Goal: Task Accomplishment & Management: Manage account settings

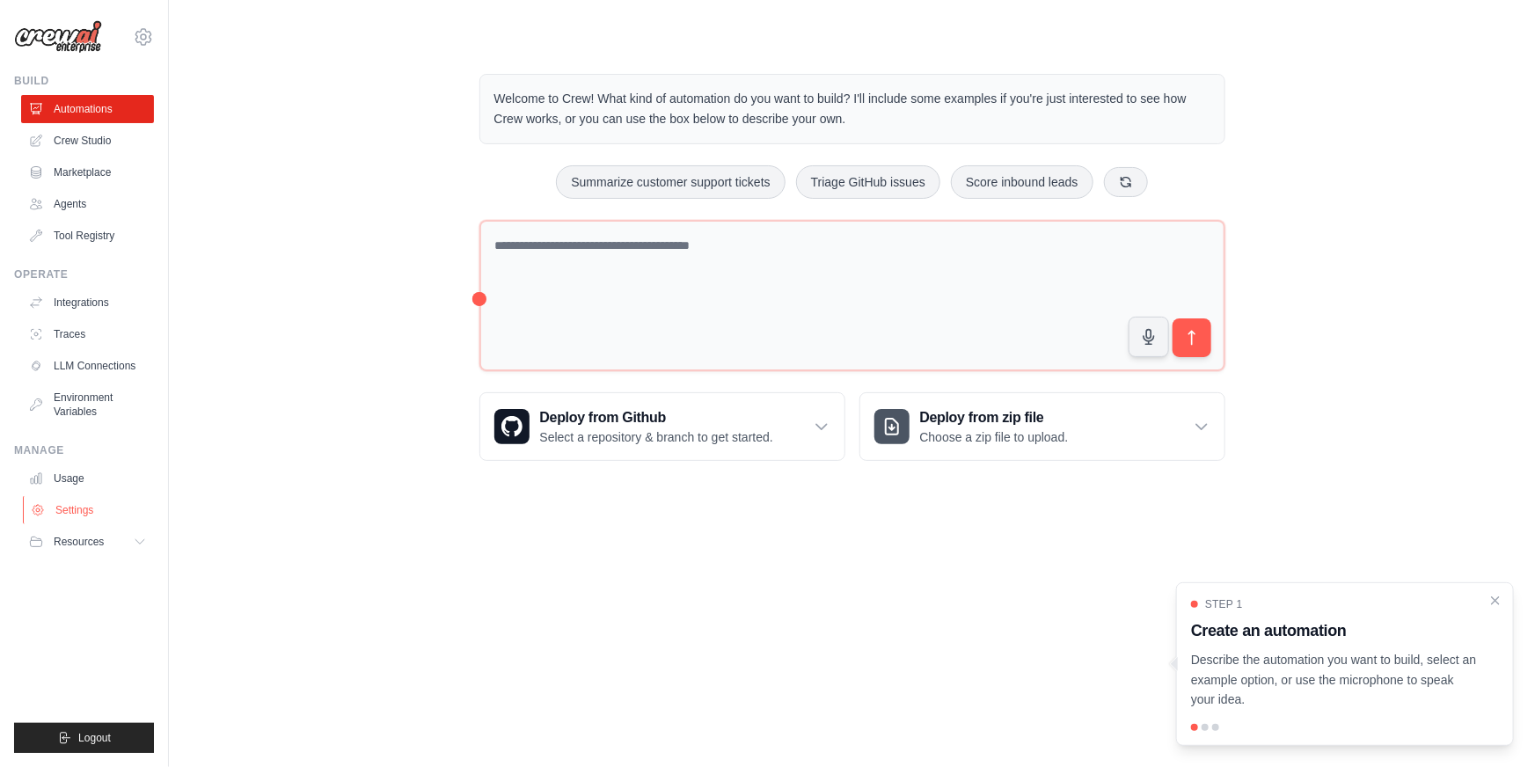
click at [79, 505] on link "Settings" at bounding box center [89, 510] width 133 height 28
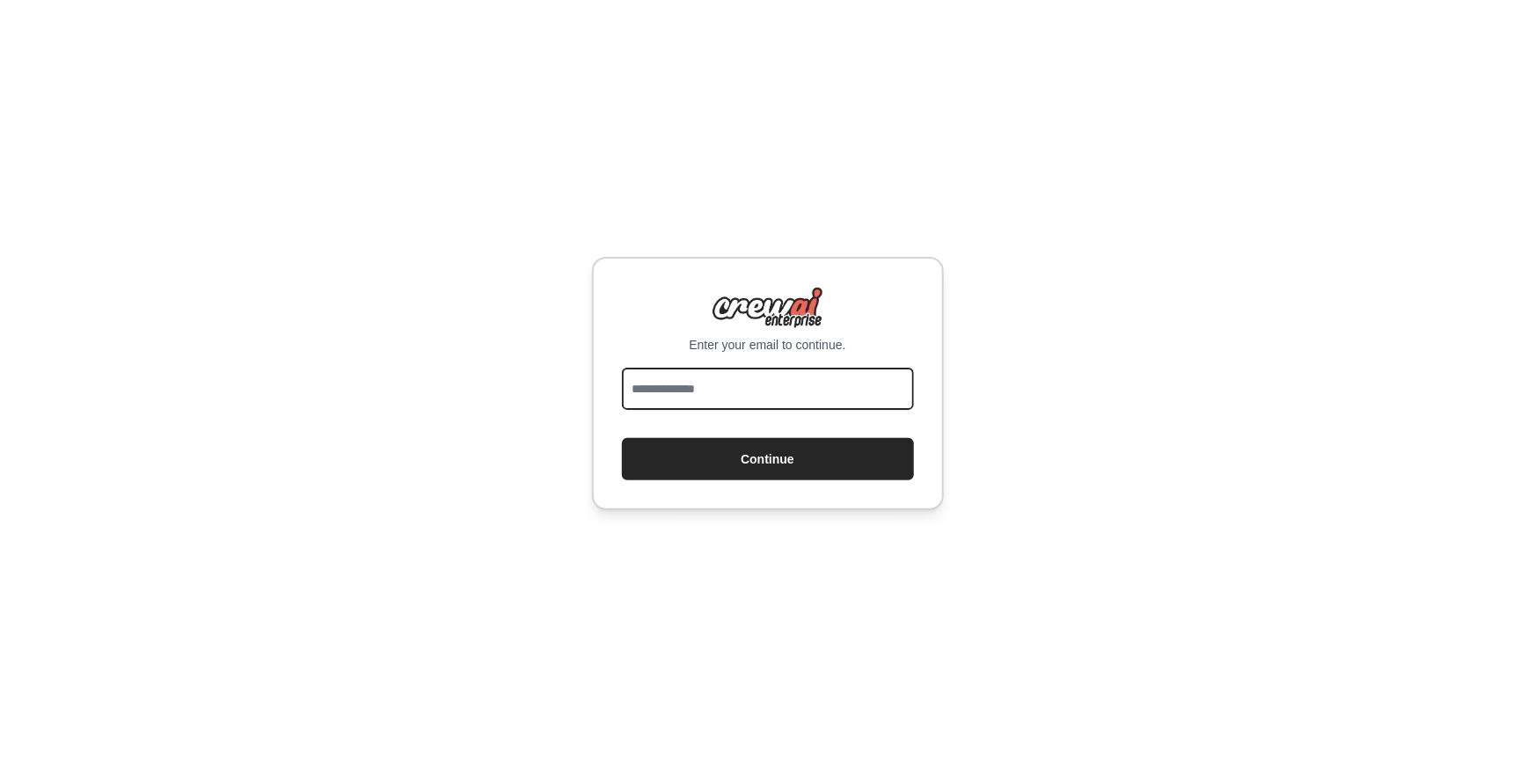
click at [844, 383] on input "email" at bounding box center [768, 389] width 292 height 42
type input "**********"
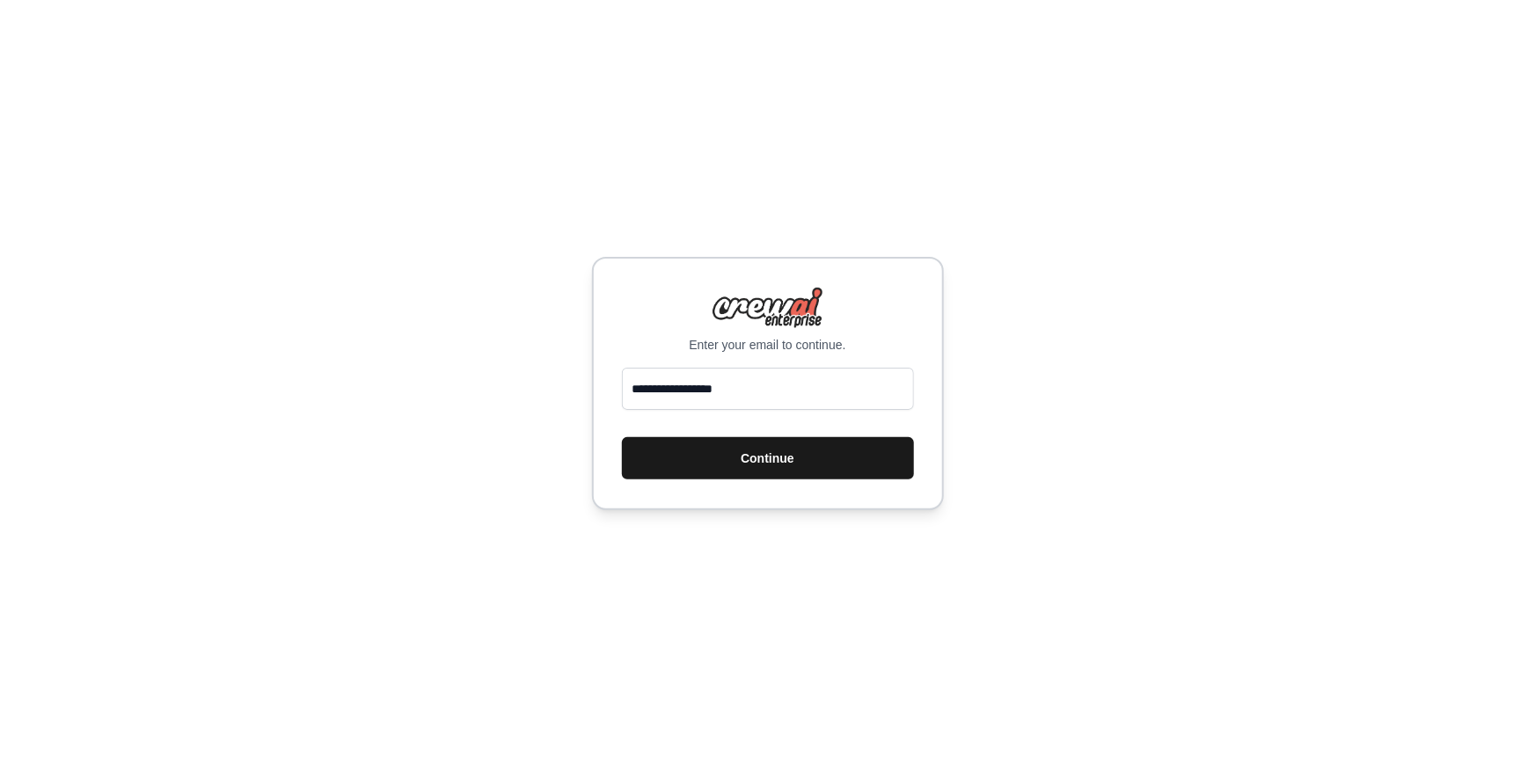
click at [773, 472] on button "Continue" at bounding box center [768, 458] width 292 height 42
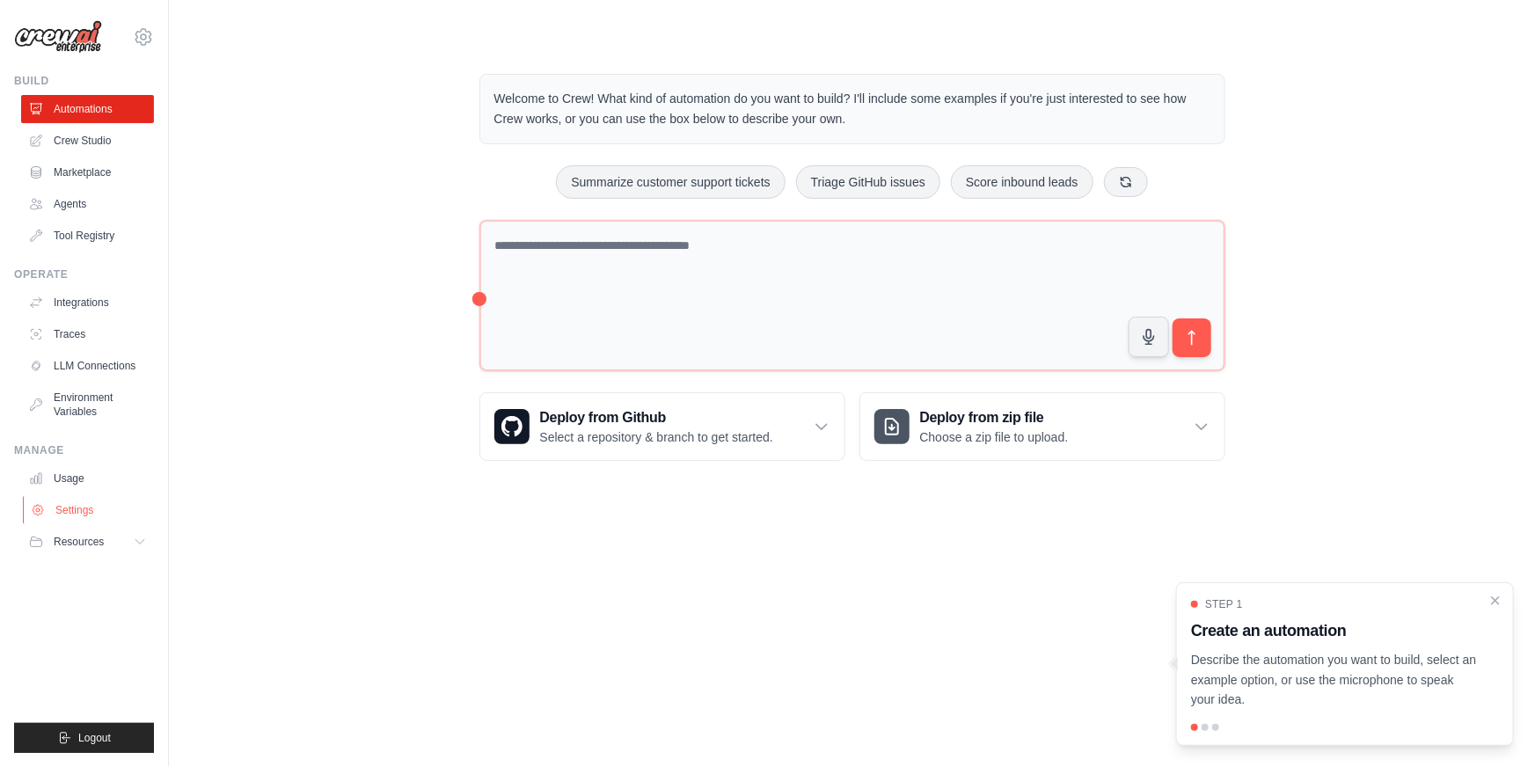
click at [62, 506] on link "Settings" at bounding box center [89, 510] width 133 height 28
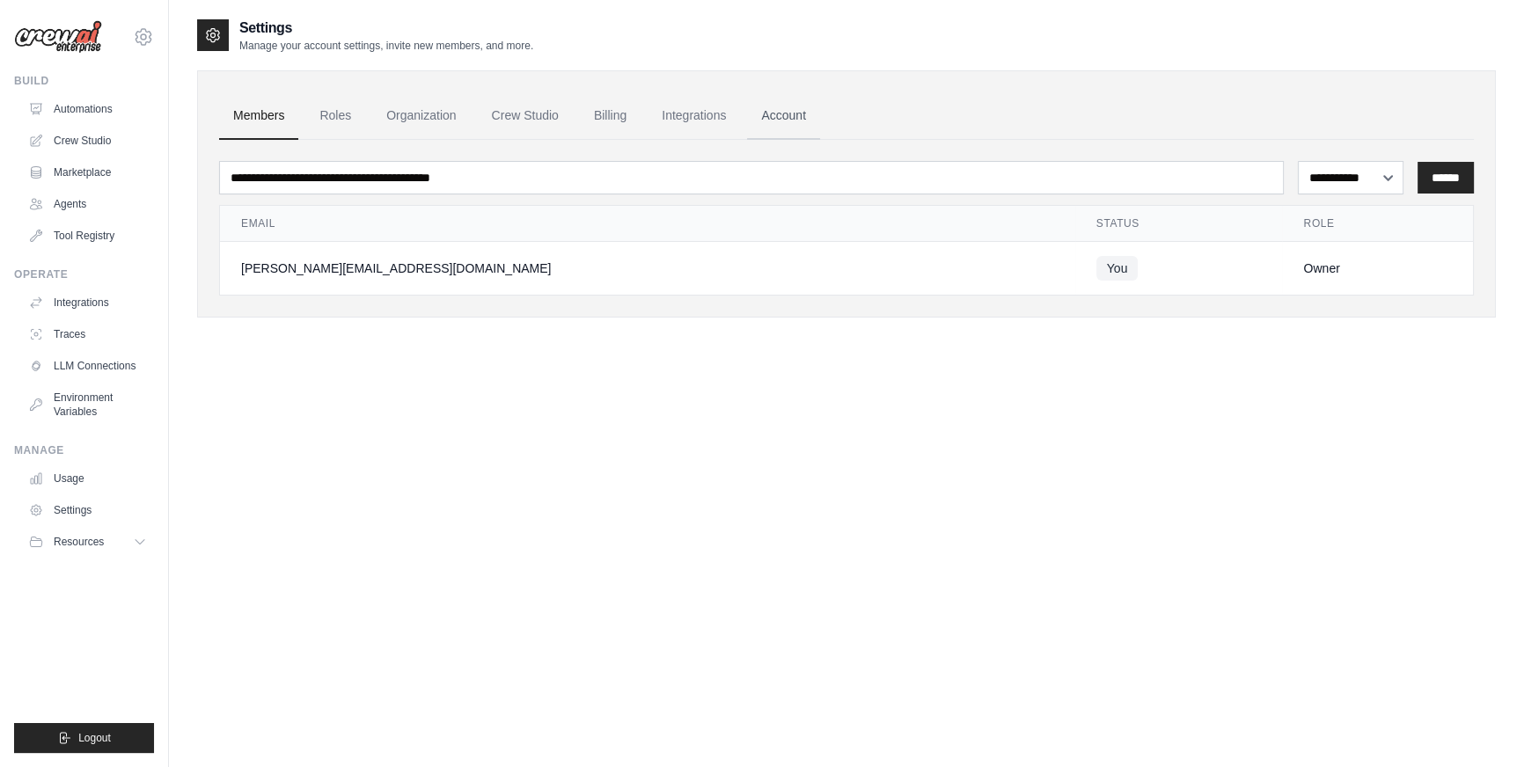
click at [785, 117] on link "Account" at bounding box center [783, 116] width 73 height 48
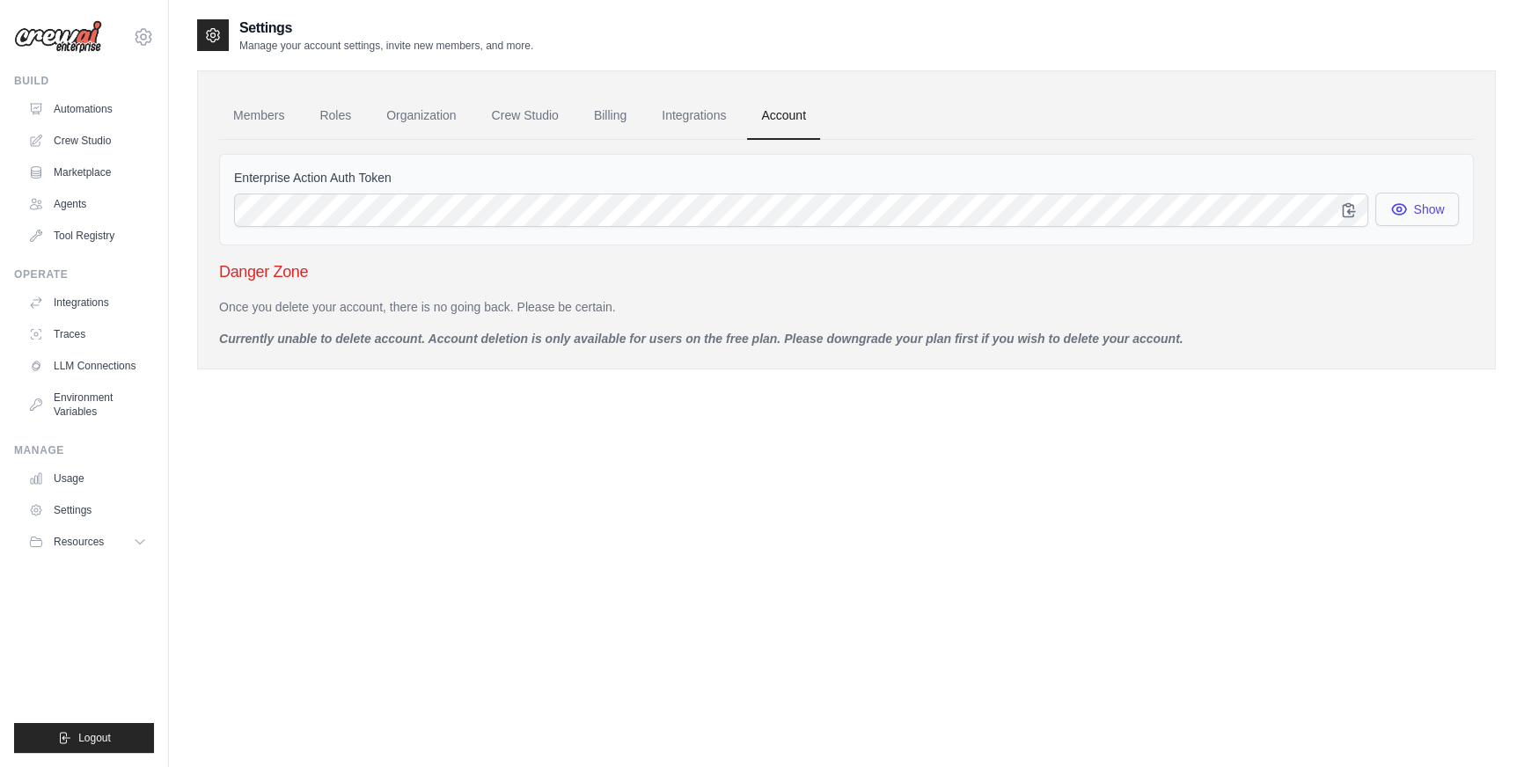
click at [1420, 215] on button "Show" at bounding box center [1417, 209] width 84 height 33
click at [701, 117] on link "Integrations" at bounding box center [694, 116] width 92 height 48
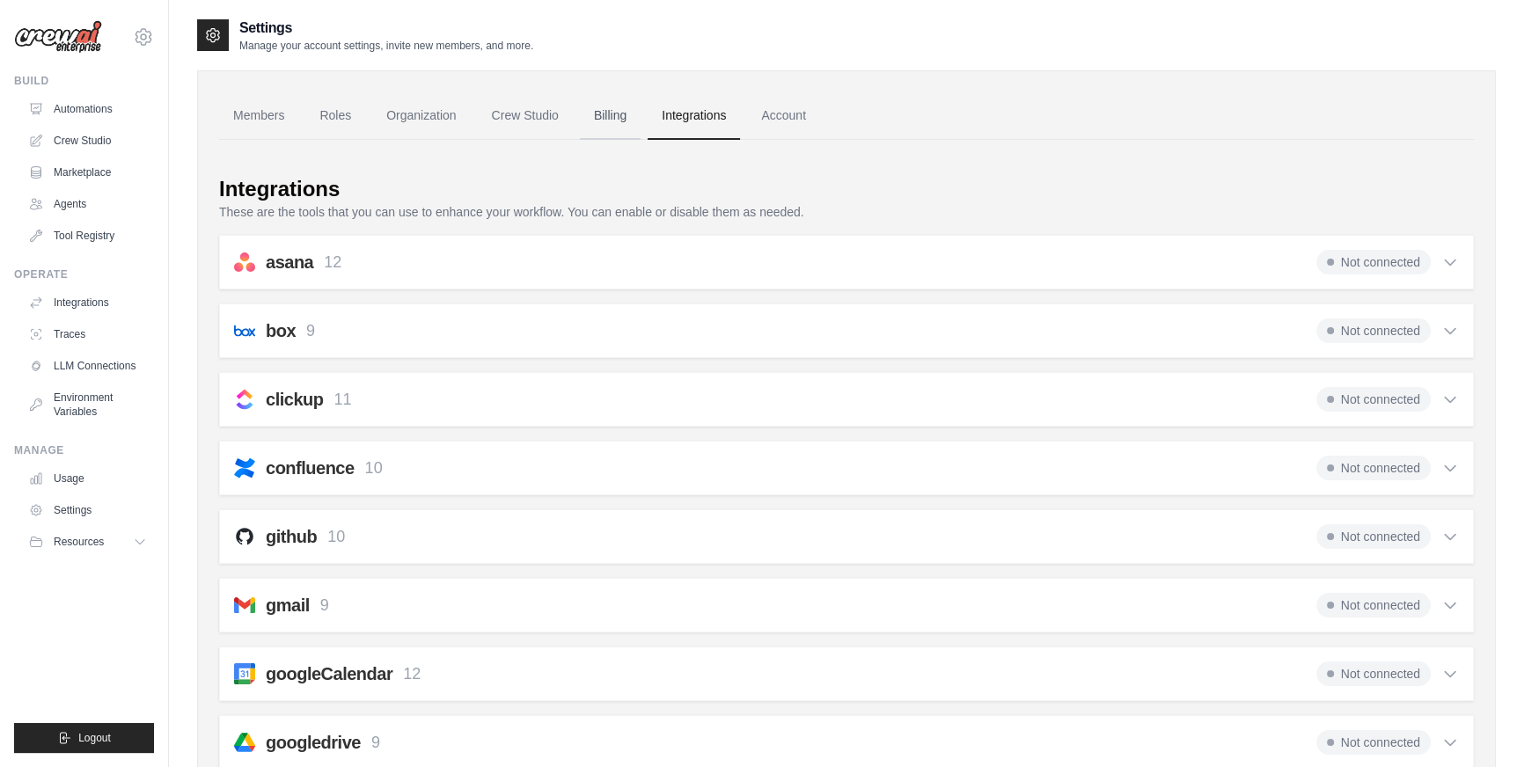
click at [615, 112] on link "Billing" at bounding box center [610, 116] width 61 height 48
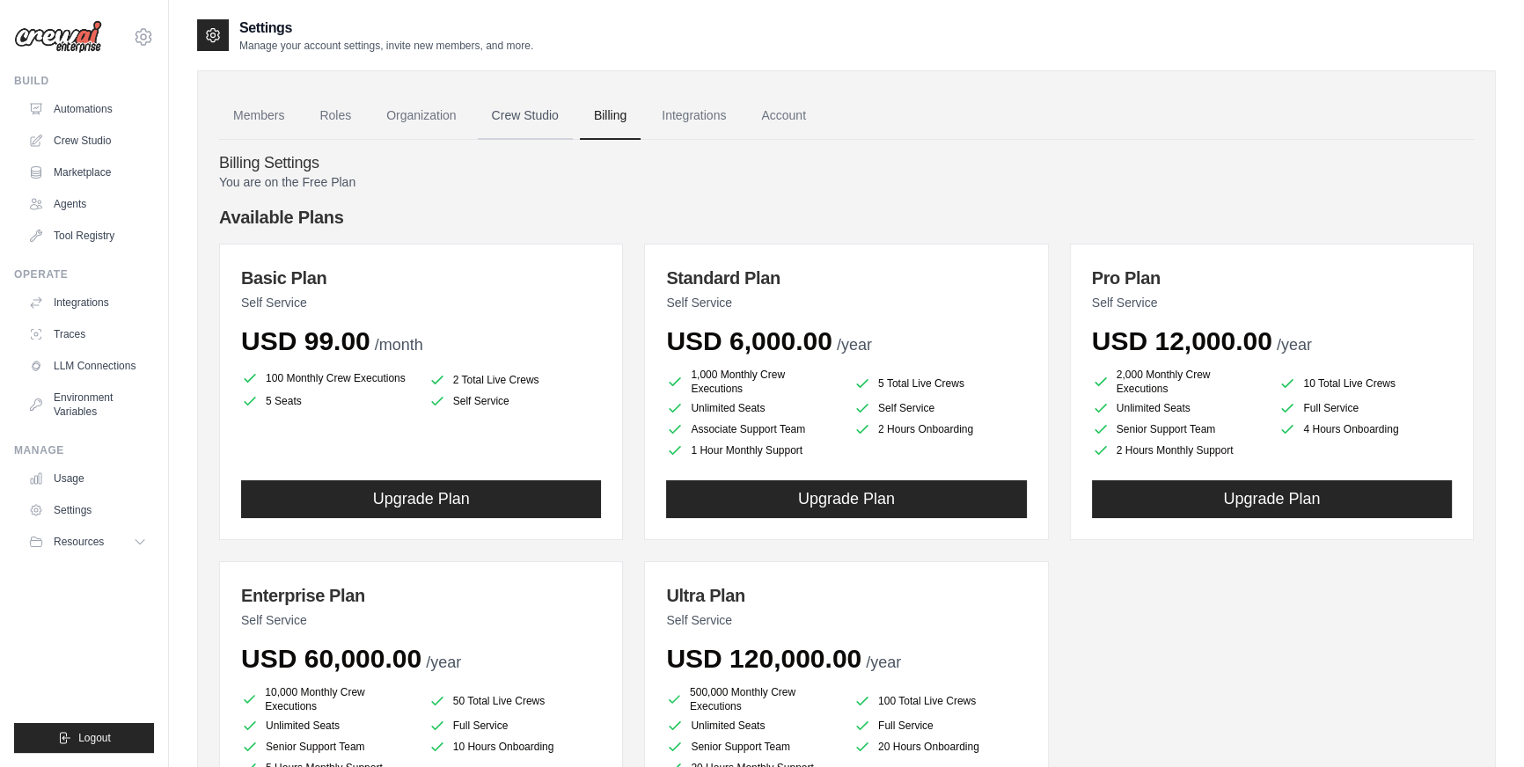
click at [522, 114] on link "Crew Studio" at bounding box center [525, 116] width 95 height 48
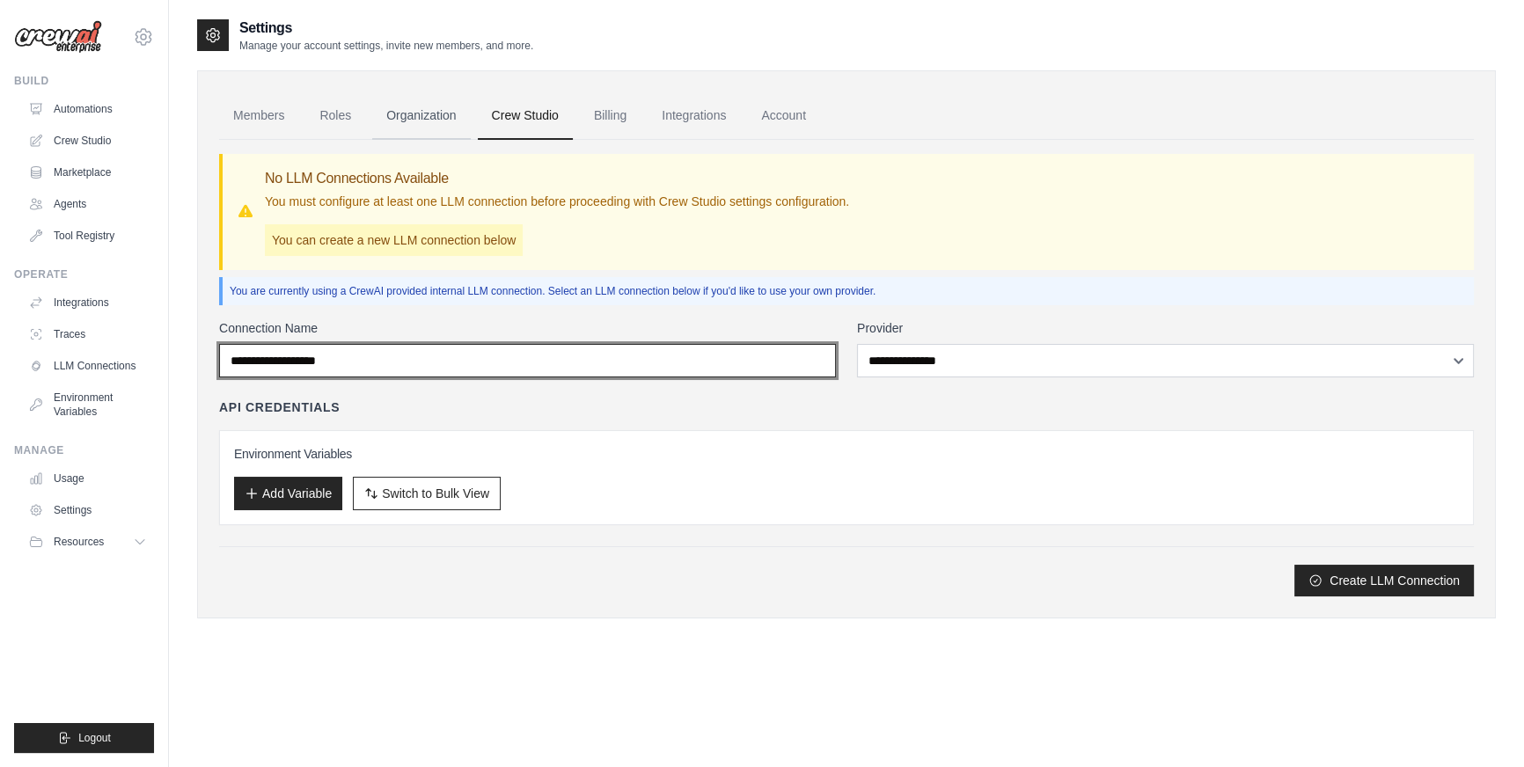
type input "**********"
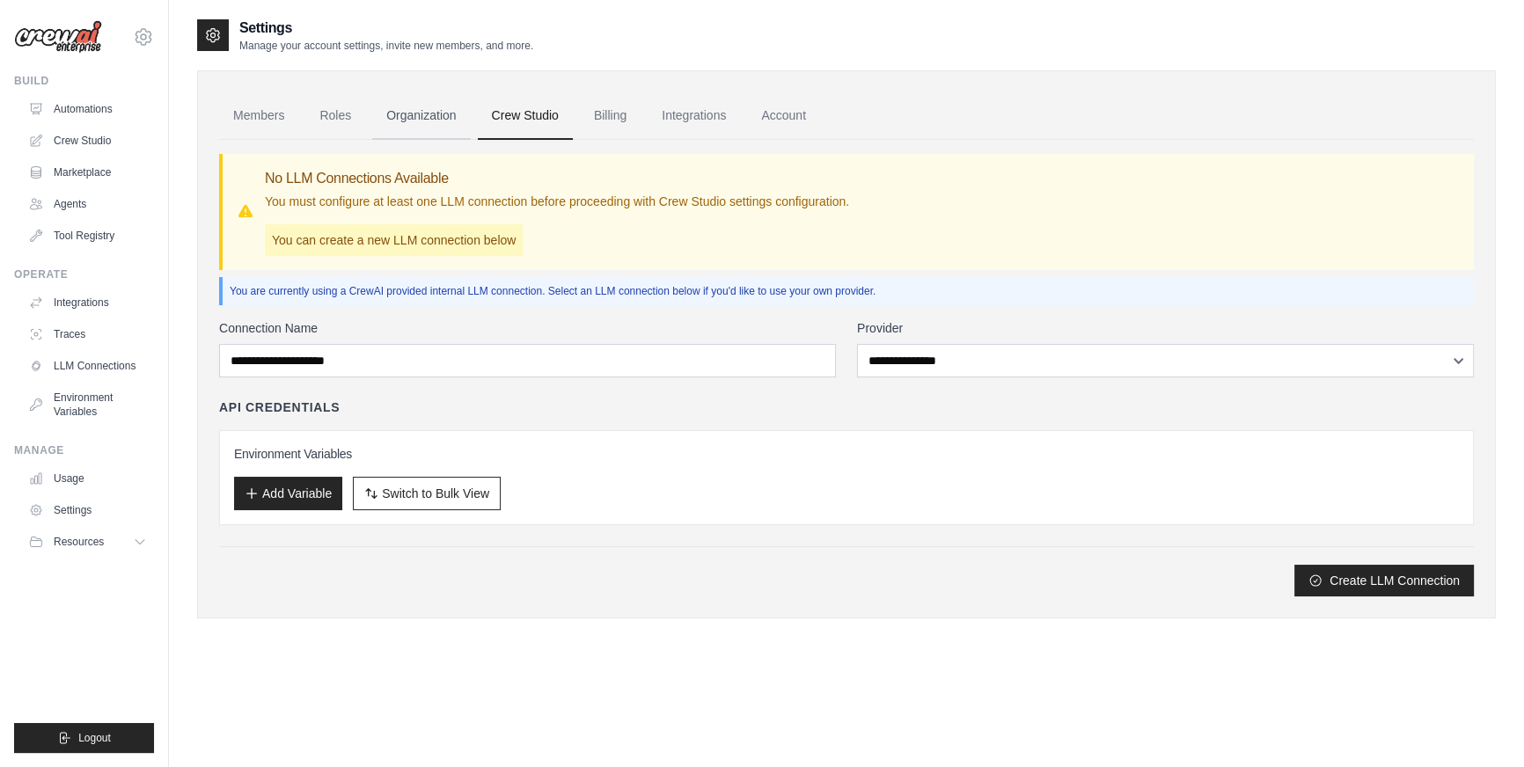
click at [427, 114] on link "Organization" at bounding box center [421, 116] width 98 height 48
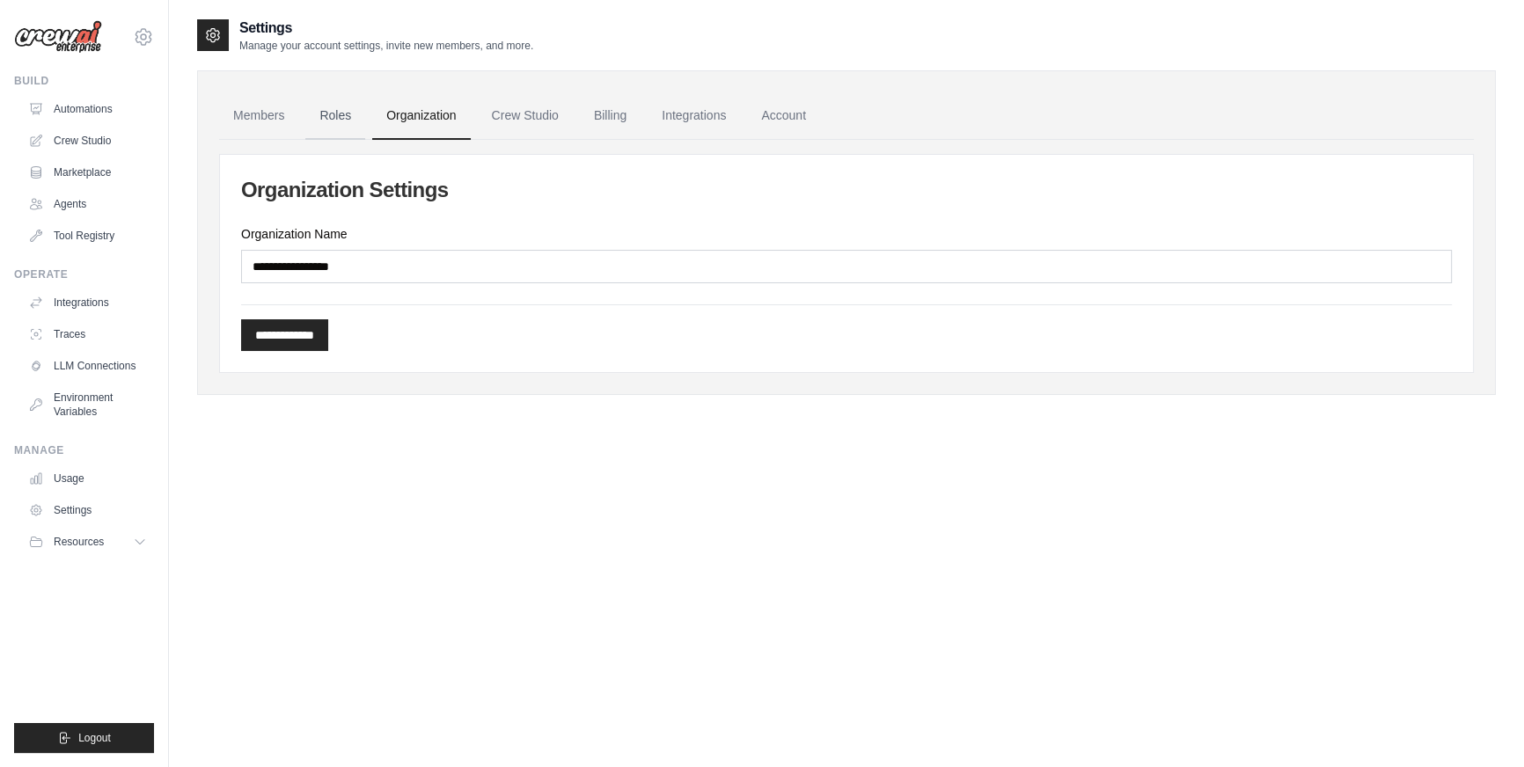
click at [324, 114] on link "Roles" at bounding box center [335, 116] width 60 height 48
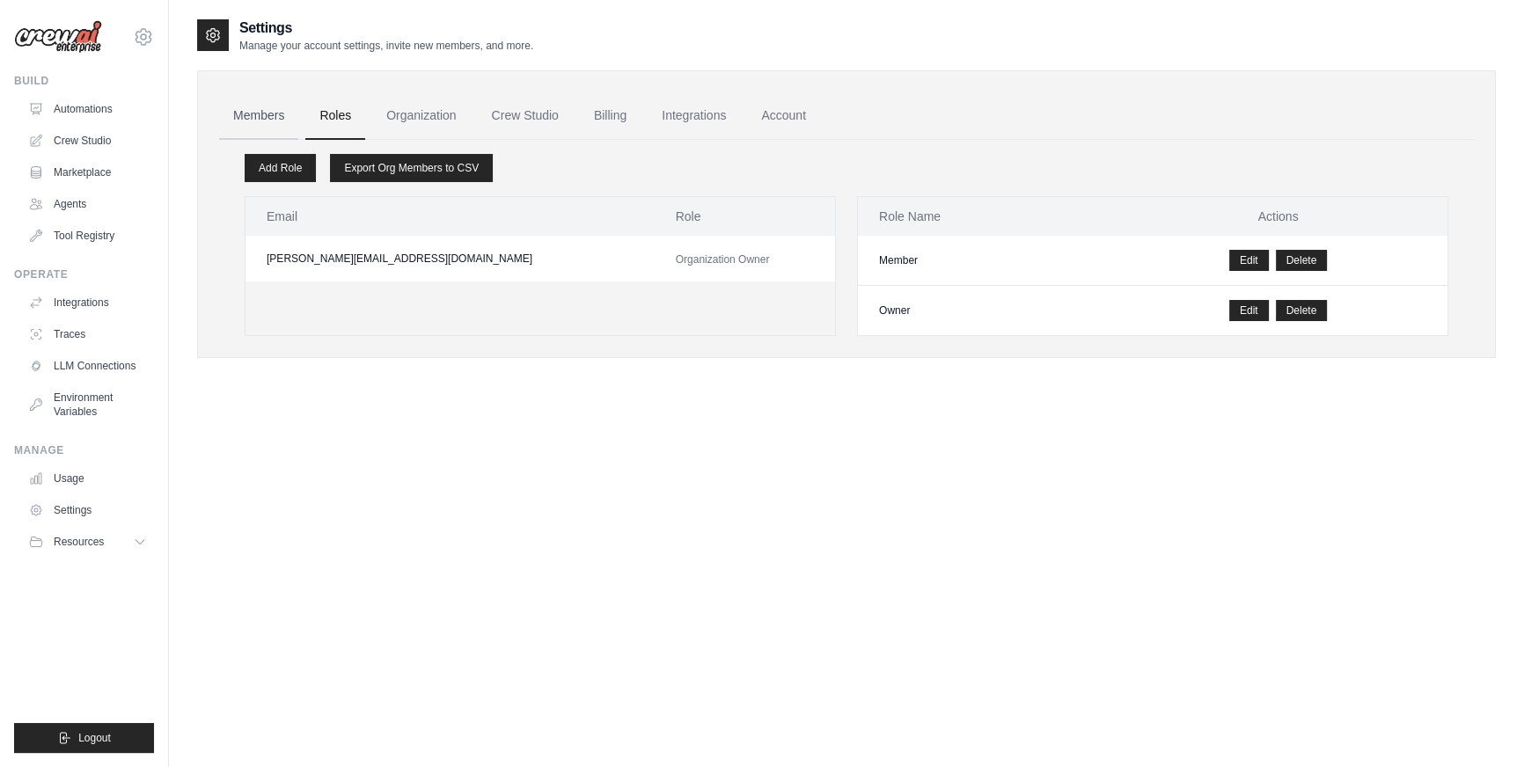
click at [256, 108] on link "Members" at bounding box center [258, 116] width 79 height 48
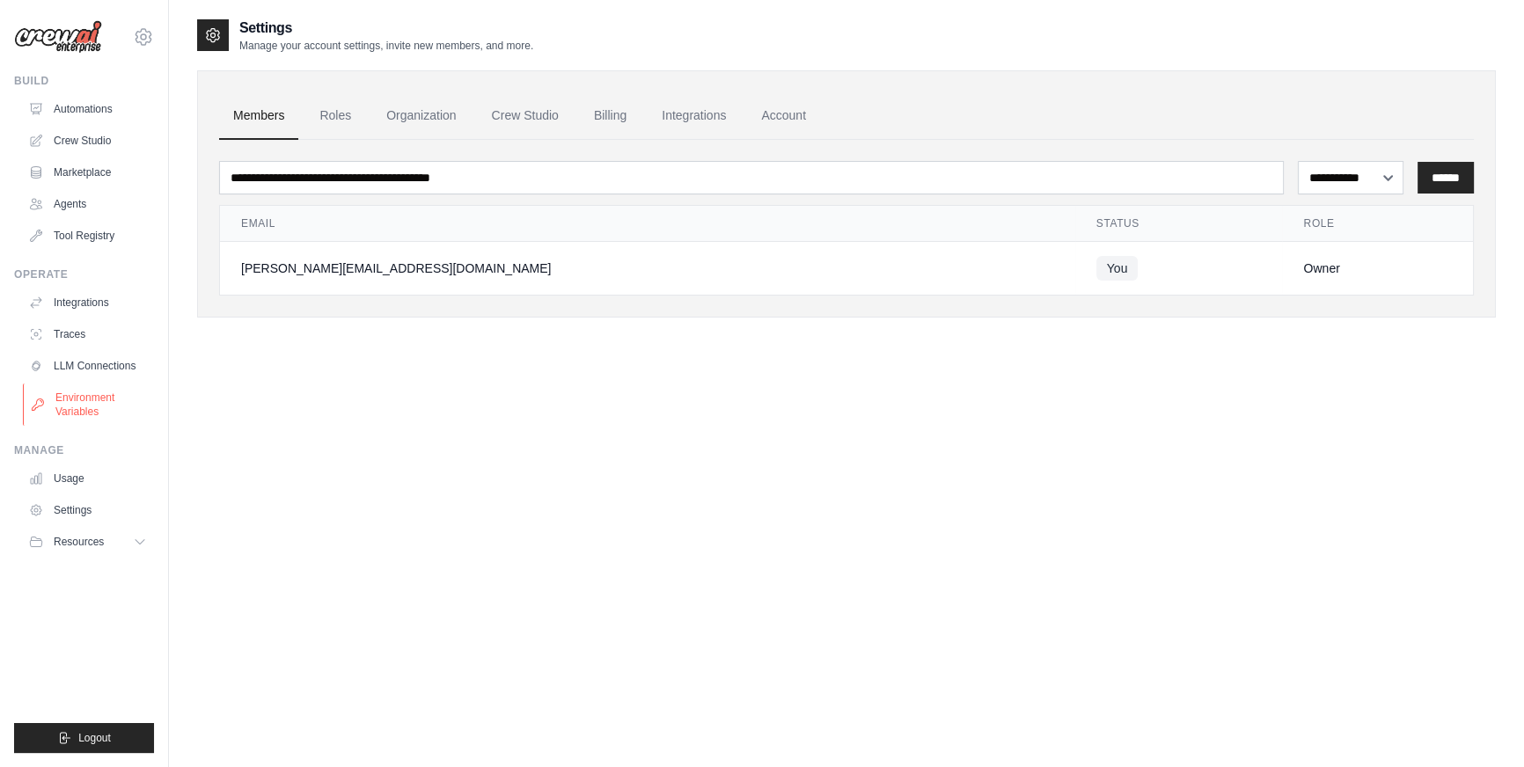
click at [77, 399] on link "Environment Variables" at bounding box center [89, 405] width 133 height 42
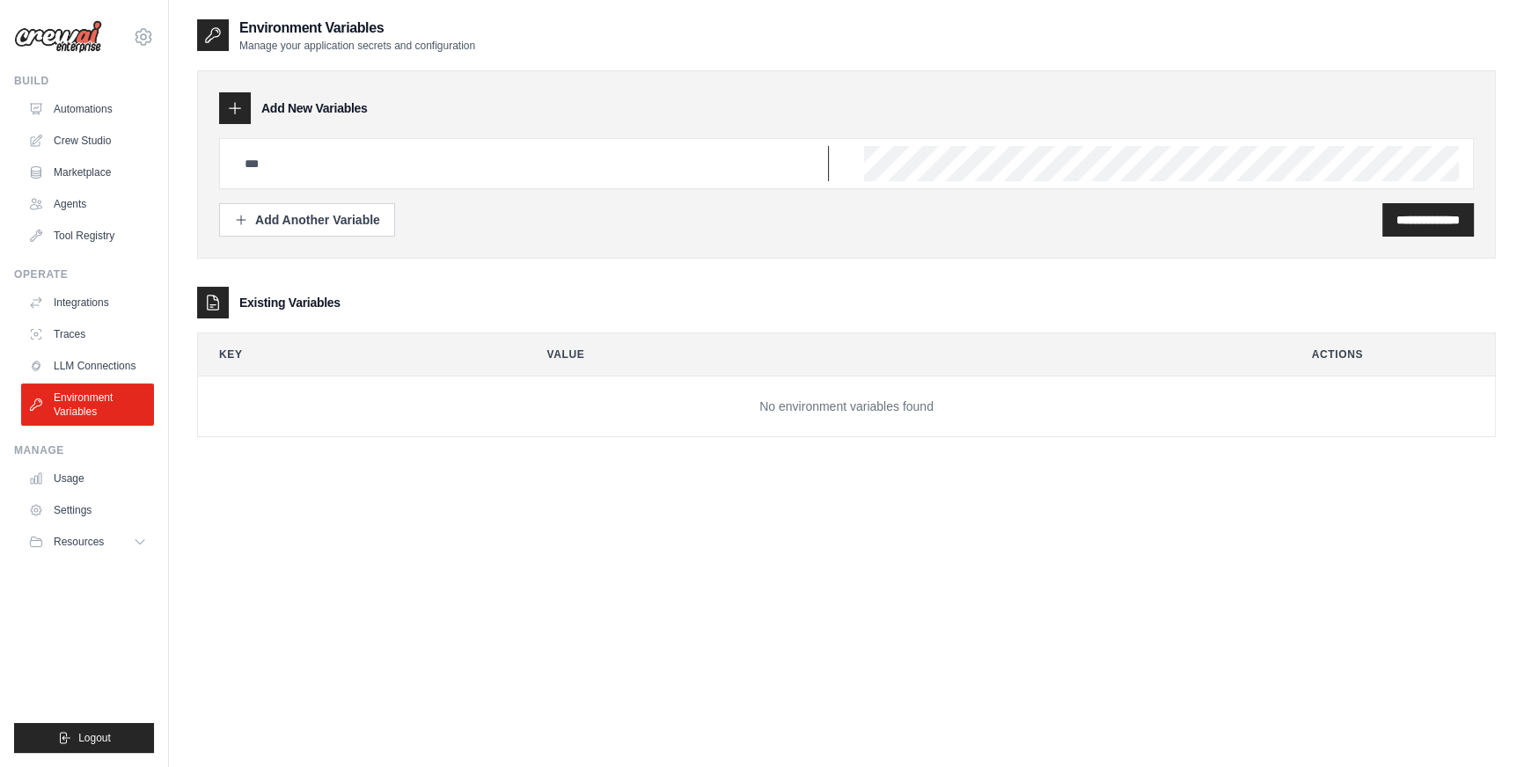
type input "**********"
click at [79, 103] on link "Automations" at bounding box center [89, 109] width 133 height 28
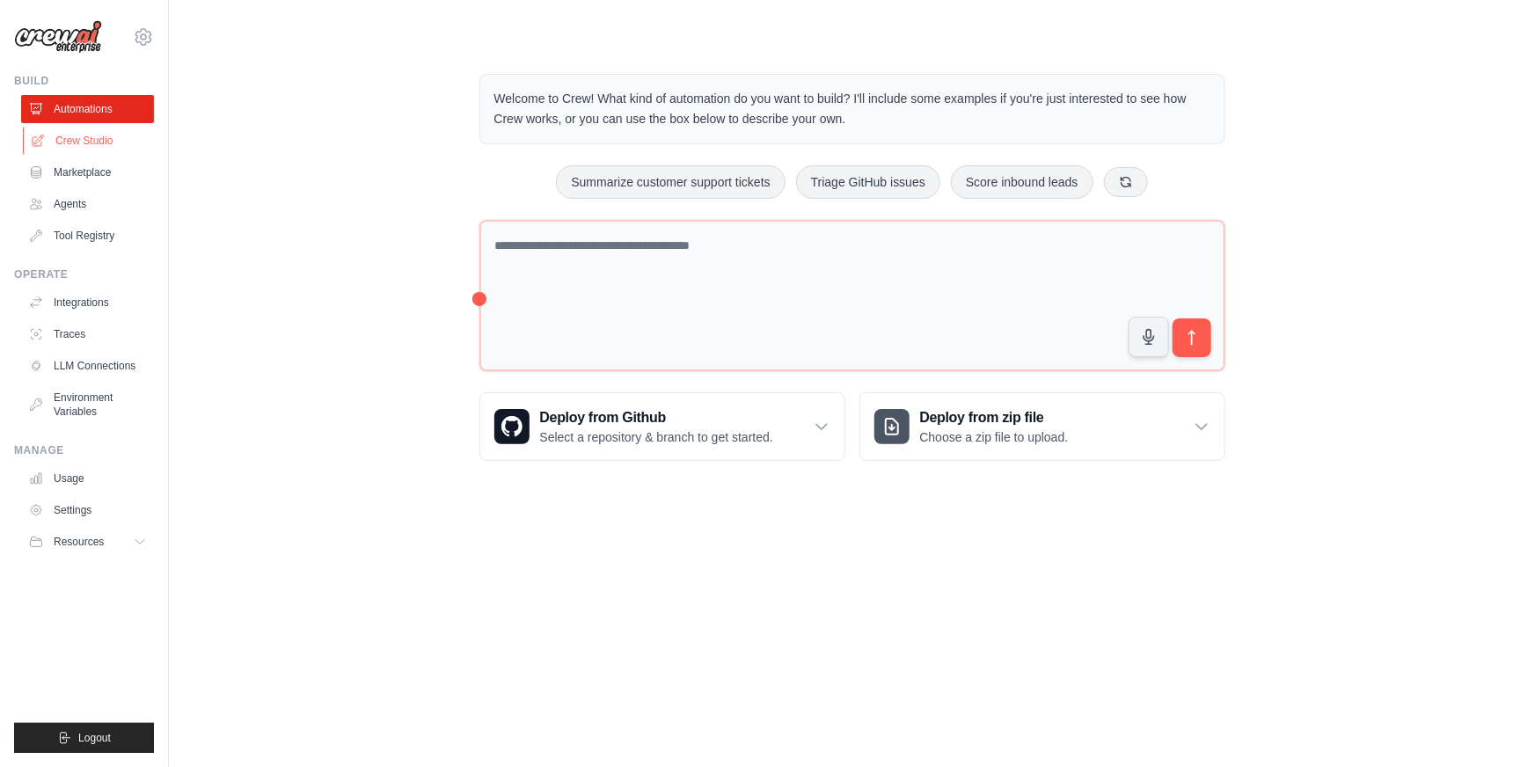
click at [82, 136] on link "Crew Studio" at bounding box center [89, 141] width 133 height 28
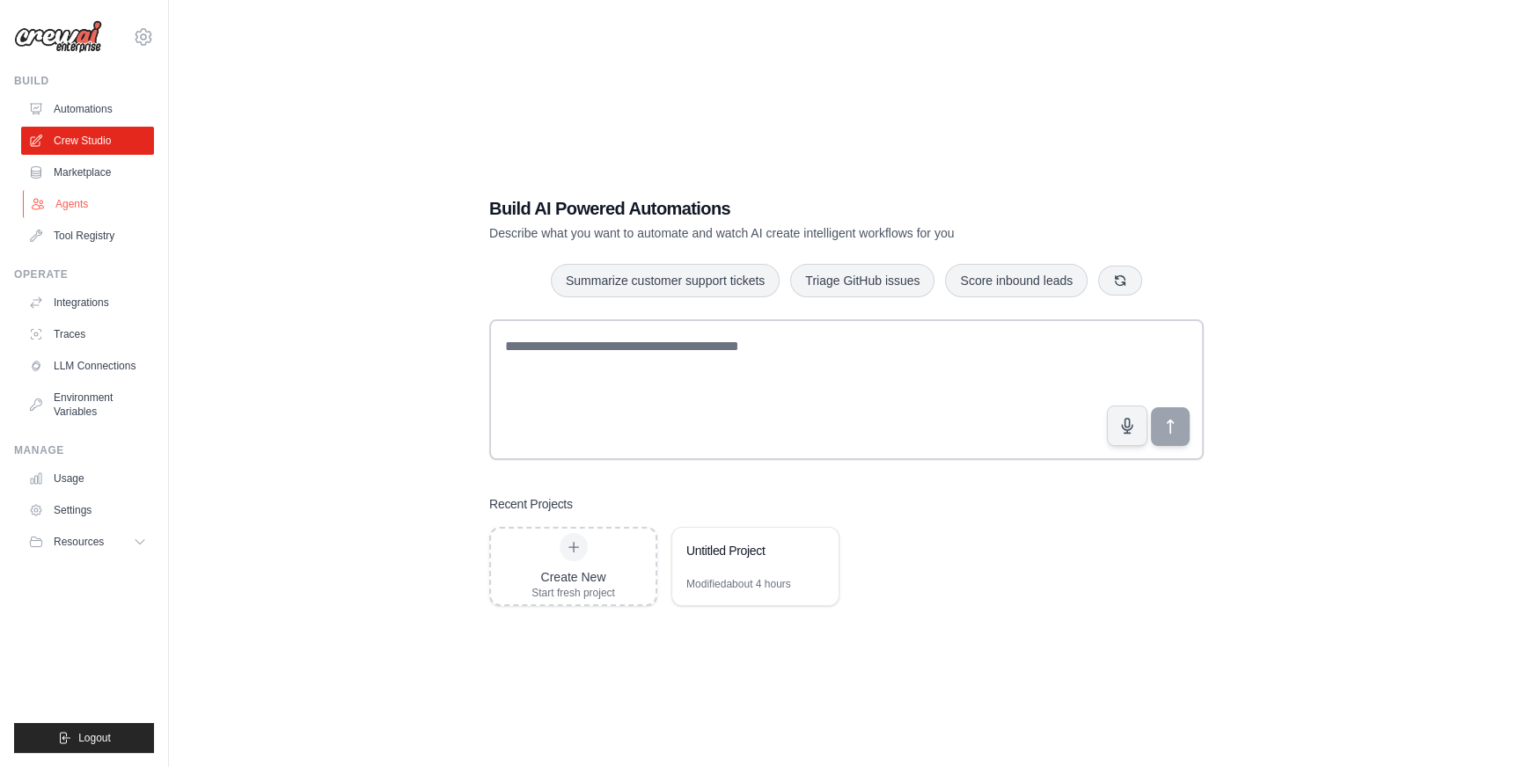
click at [74, 198] on link "Agents" at bounding box center [89, 204] width 133 height 28
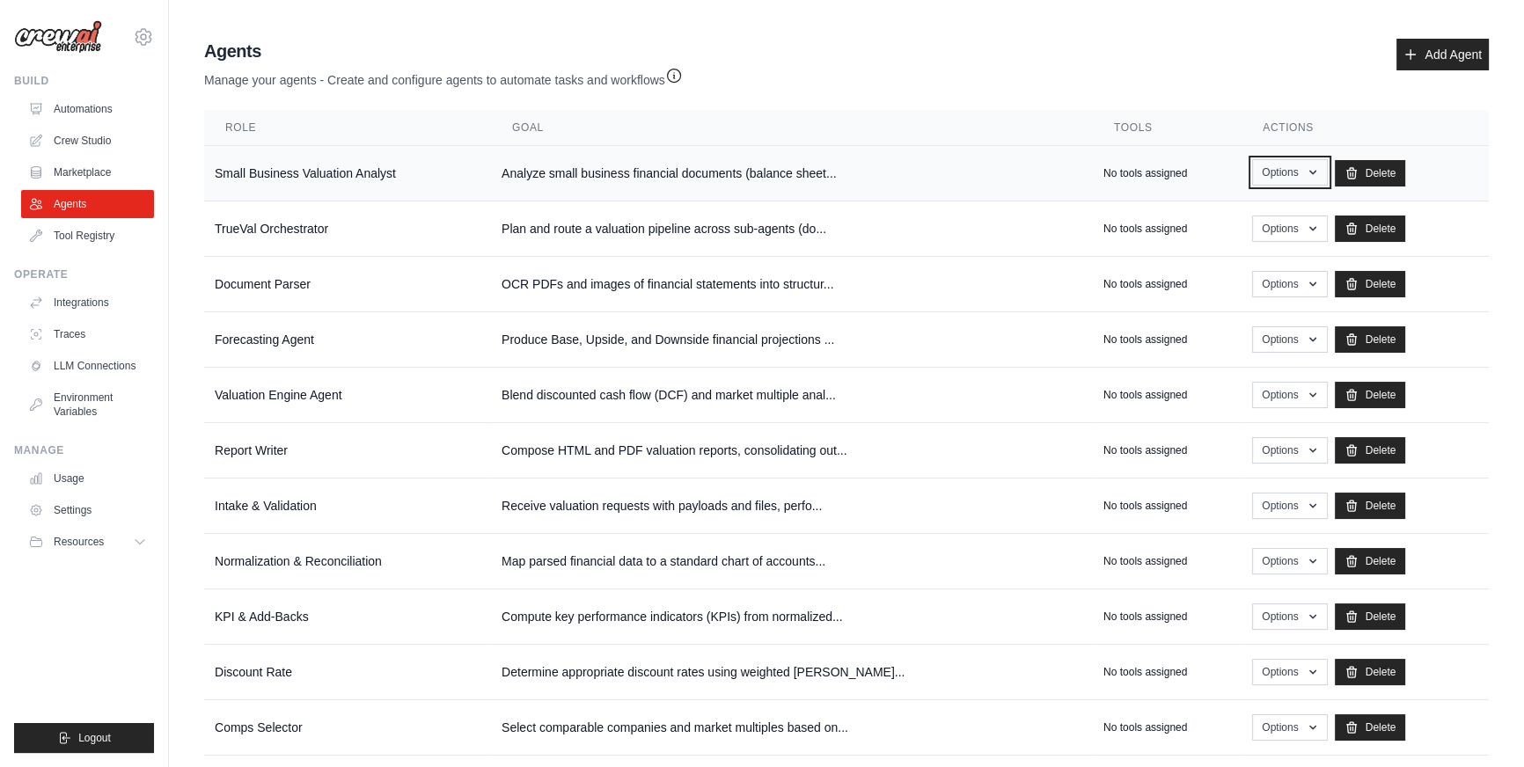
click at [1280, 173] on button "Options" at bounding box center [1289, 172] width 75 height 26
click at [1141, 33] on div "Agents Manage your agents - Create and configure agents to automate tasks and w…" at bounding box center [846, 508] width 1299 height 952
click at [1263, 226] on button "Options" at bounding box center [1289, 228] width 75 height 26
click at [1242, 260] on link "Show" at bounding box center [1264, 269] width 127 height 32
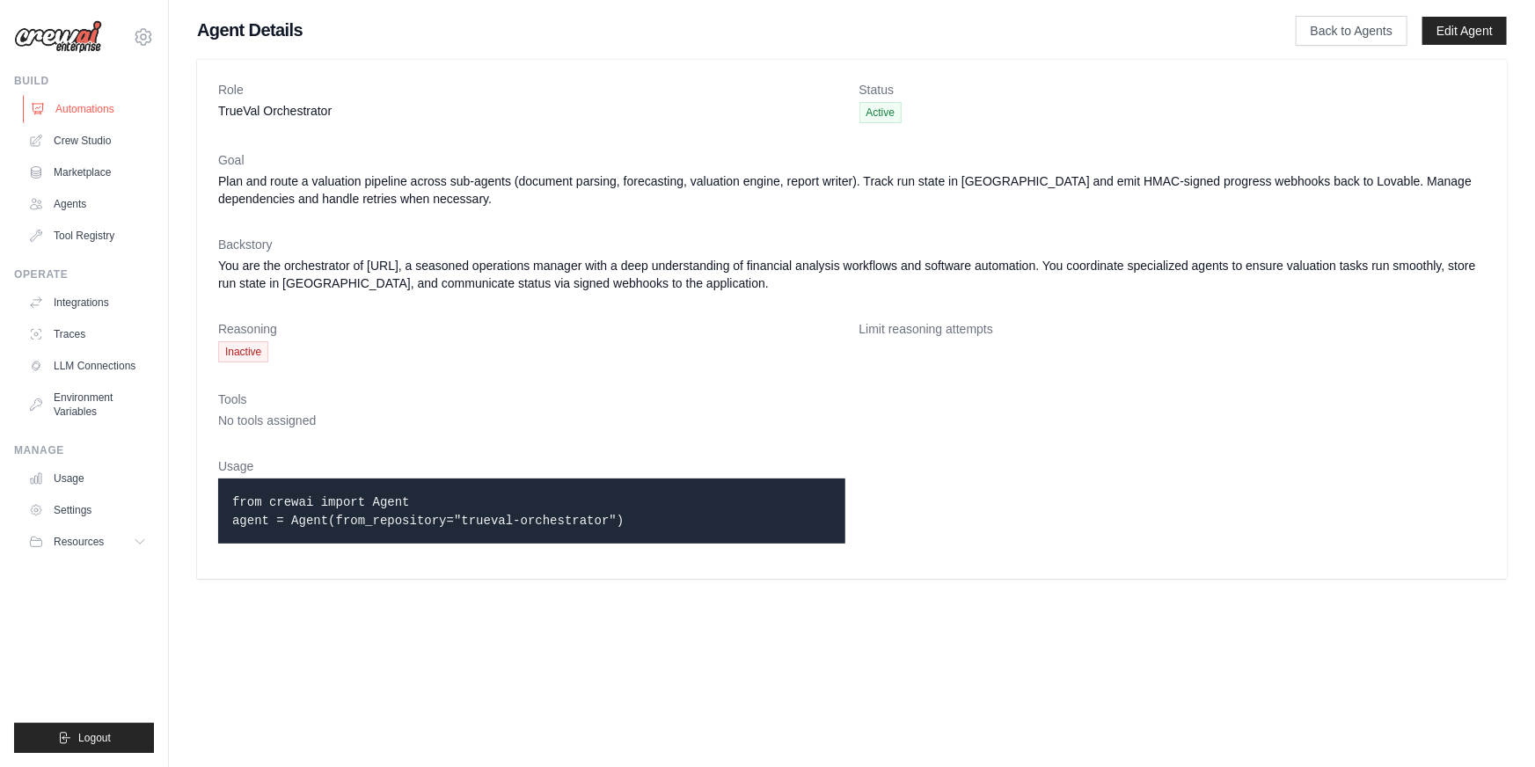
click at [77, 110] on link "Automations" at bounding box center [89, 109] width 133 height 28
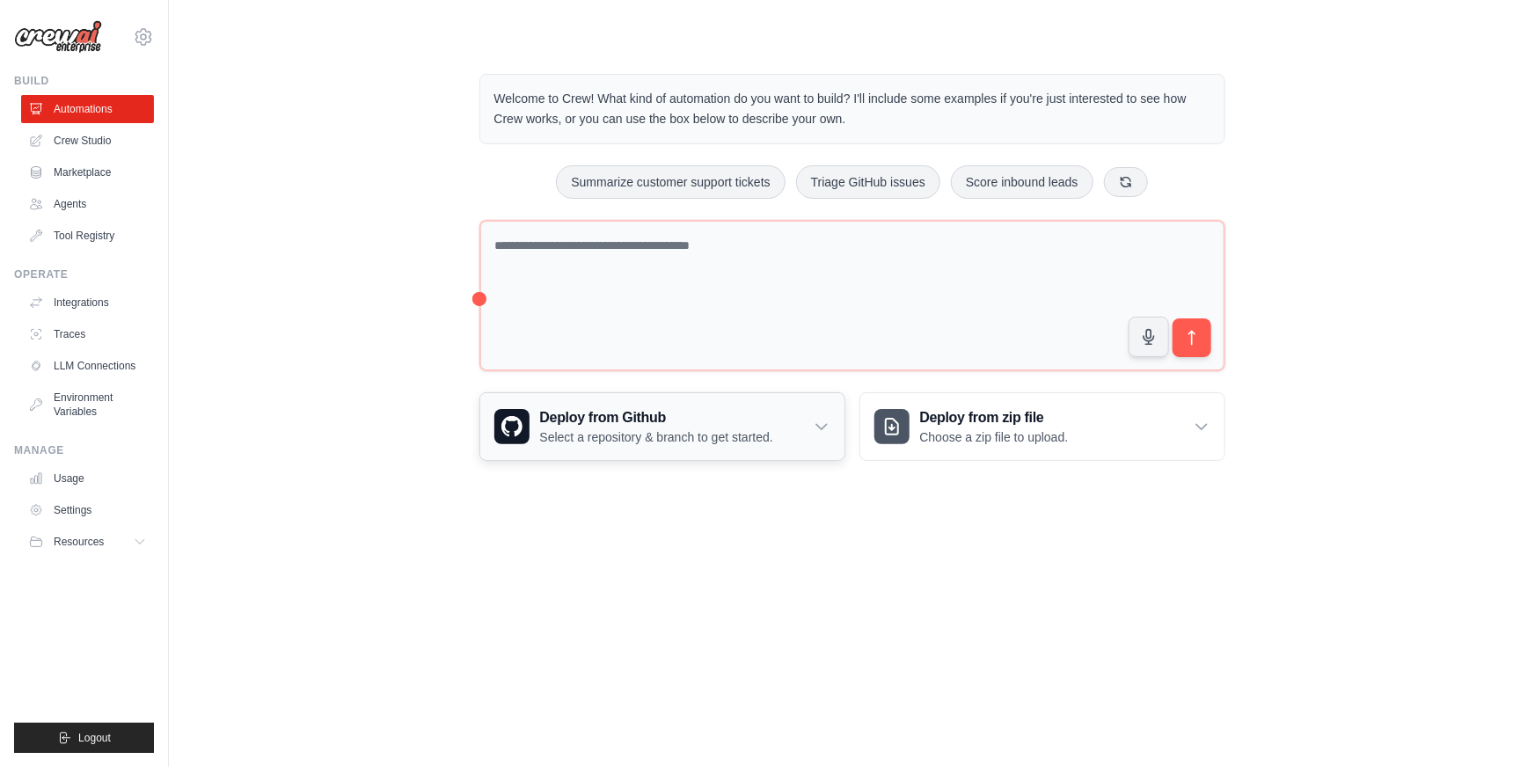
click at [785, 429] on div "Deploy from Github Select a repository & branch to get started." at bounding box center [662, 426] width 364 height 67
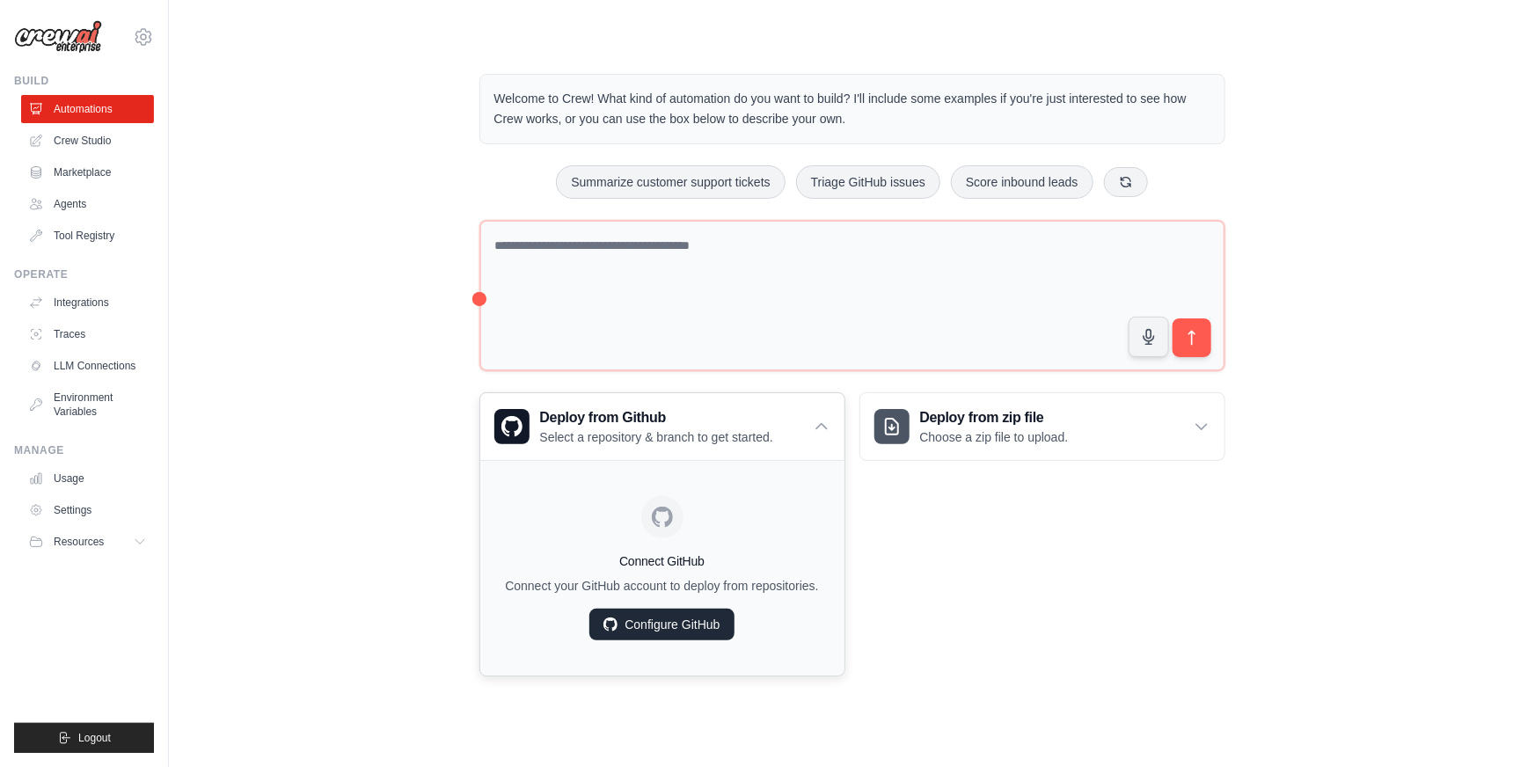
click at [682, 622] on link "Configure GitHub" at bounding box center [662, 625] width 144 height 32
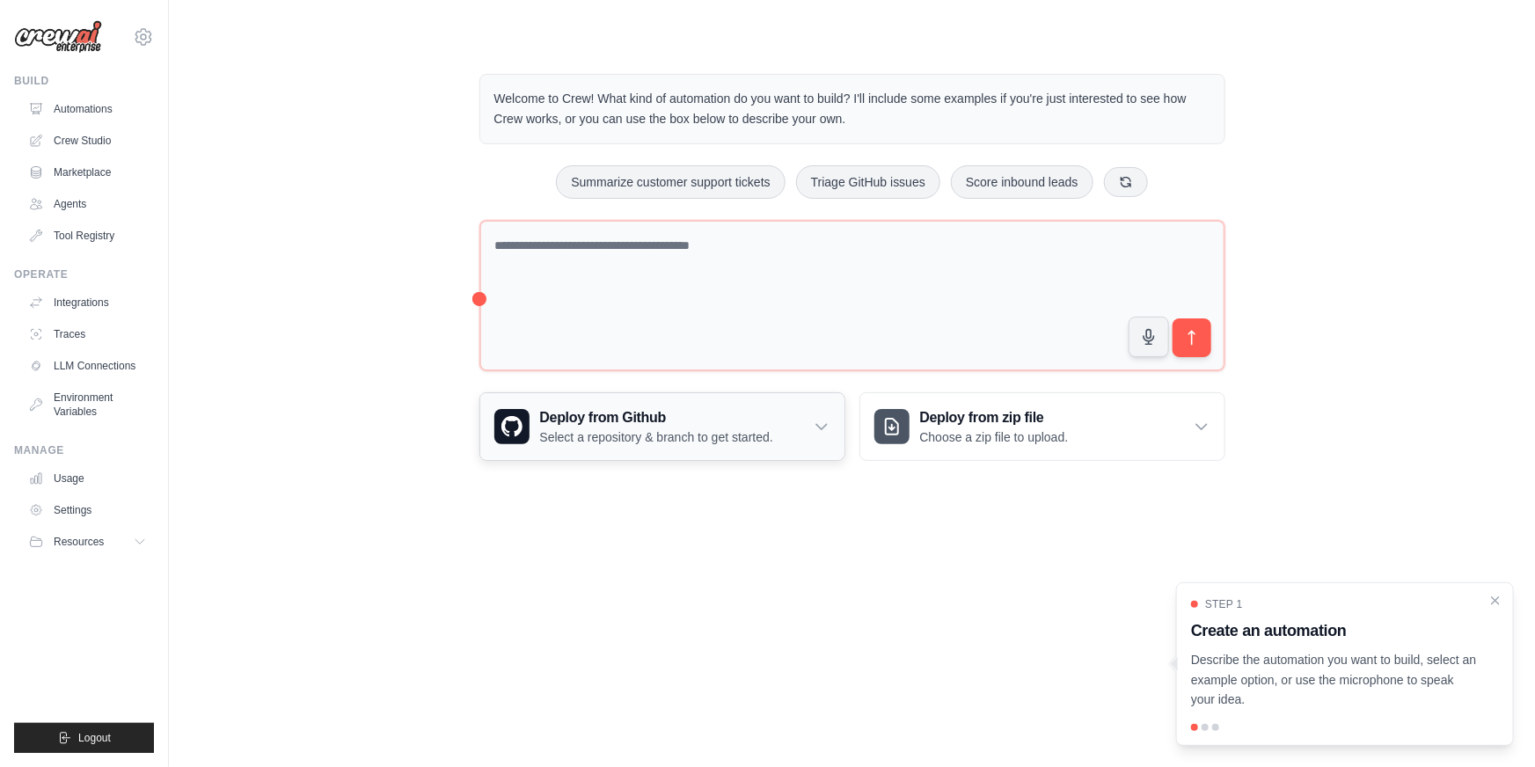
click at [687, 435] on p "Select a repository & branch to get started." at bounding box center [656, 437] width 233 height 18
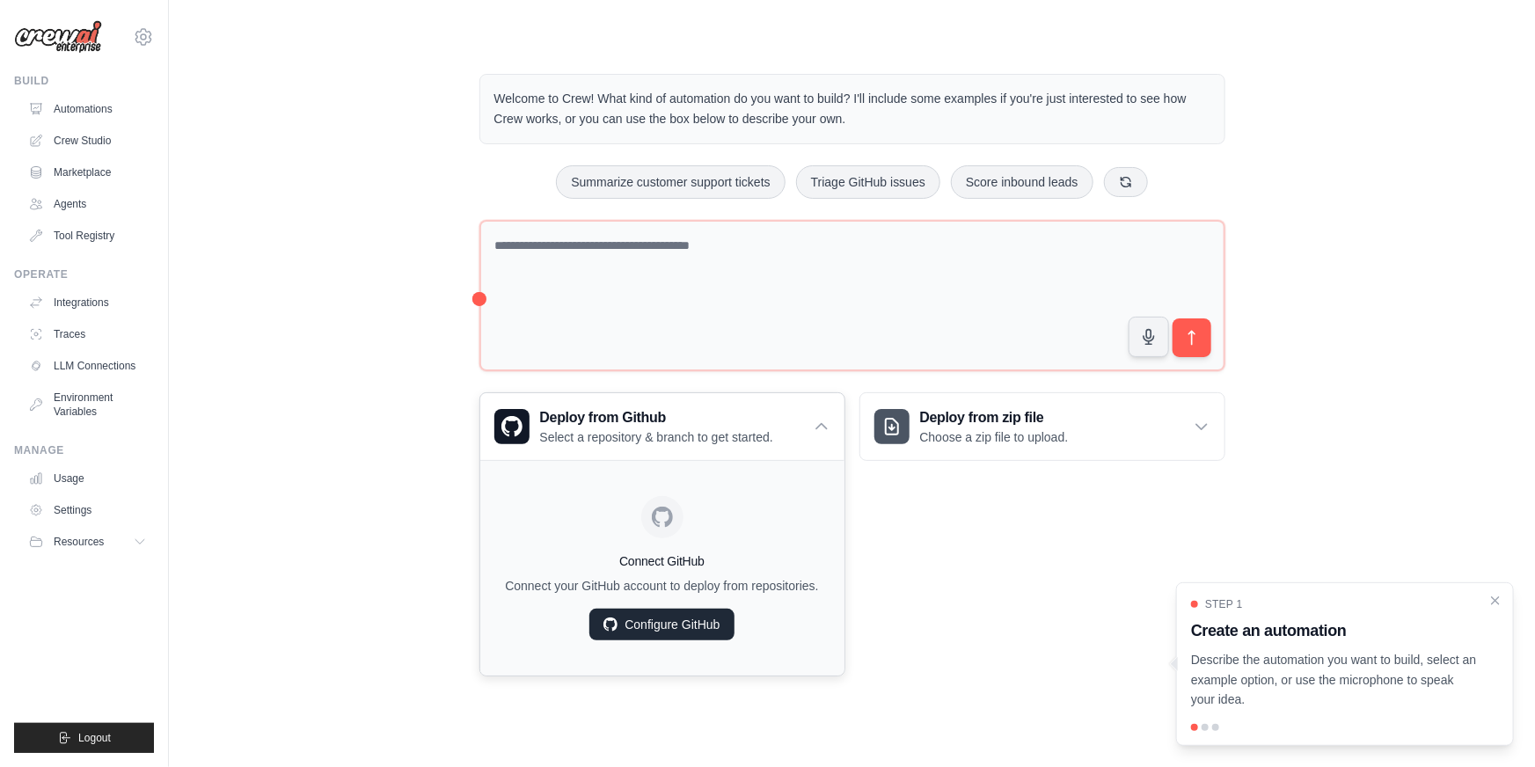
click at [646, 640] on div "Connect GitHub Connect your GitHub account to deploy from repositories. Configu…" at bounding box center [662, 568] width 336 height 187
click at [634, 620] on link "Configure GitHub" at bounding box center [662, 625] width 144 height 32
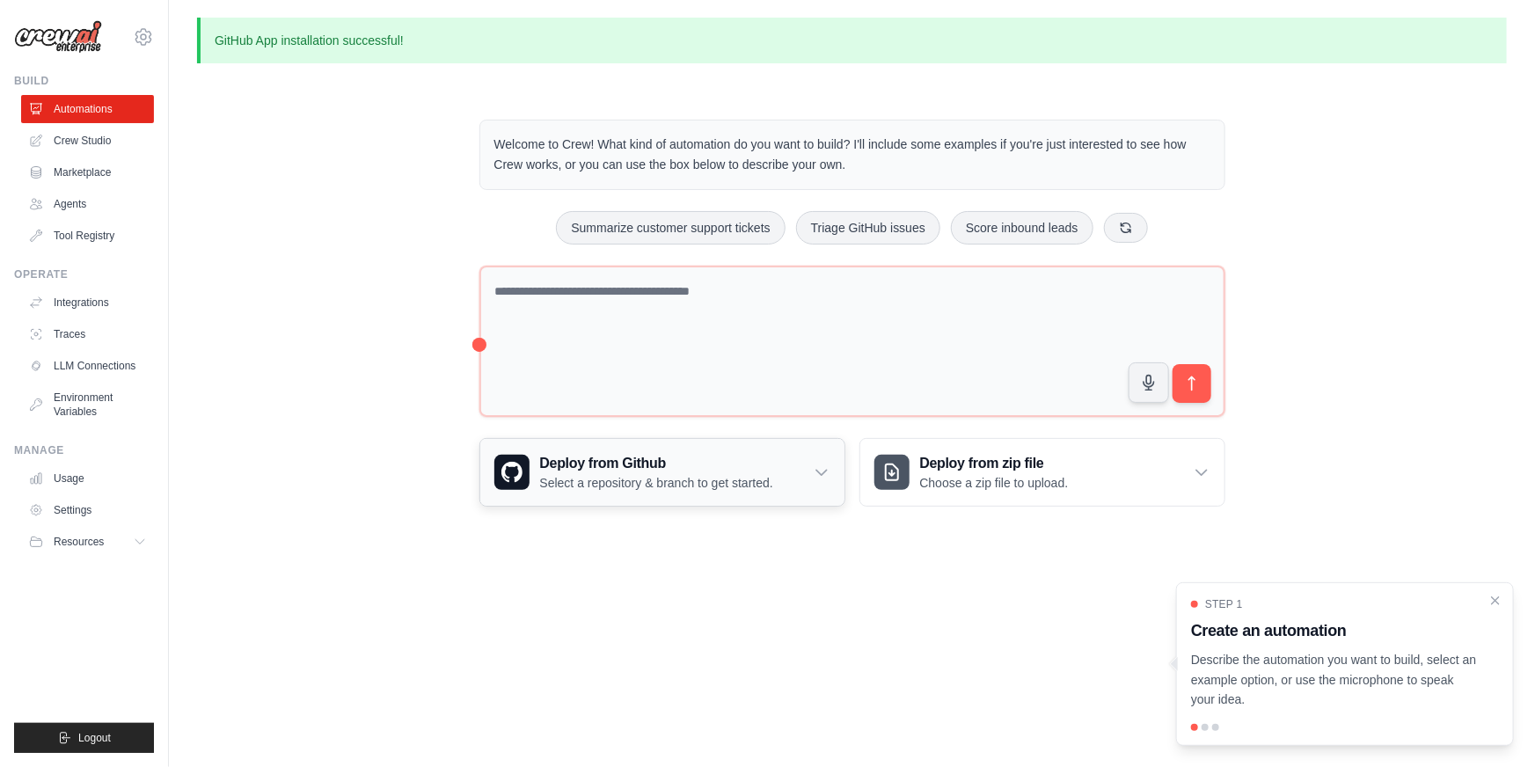
type input "**********"
click at [693, 454] on h3 "Deploy from Github" at bounding box center [656, 463] width 233 height 21
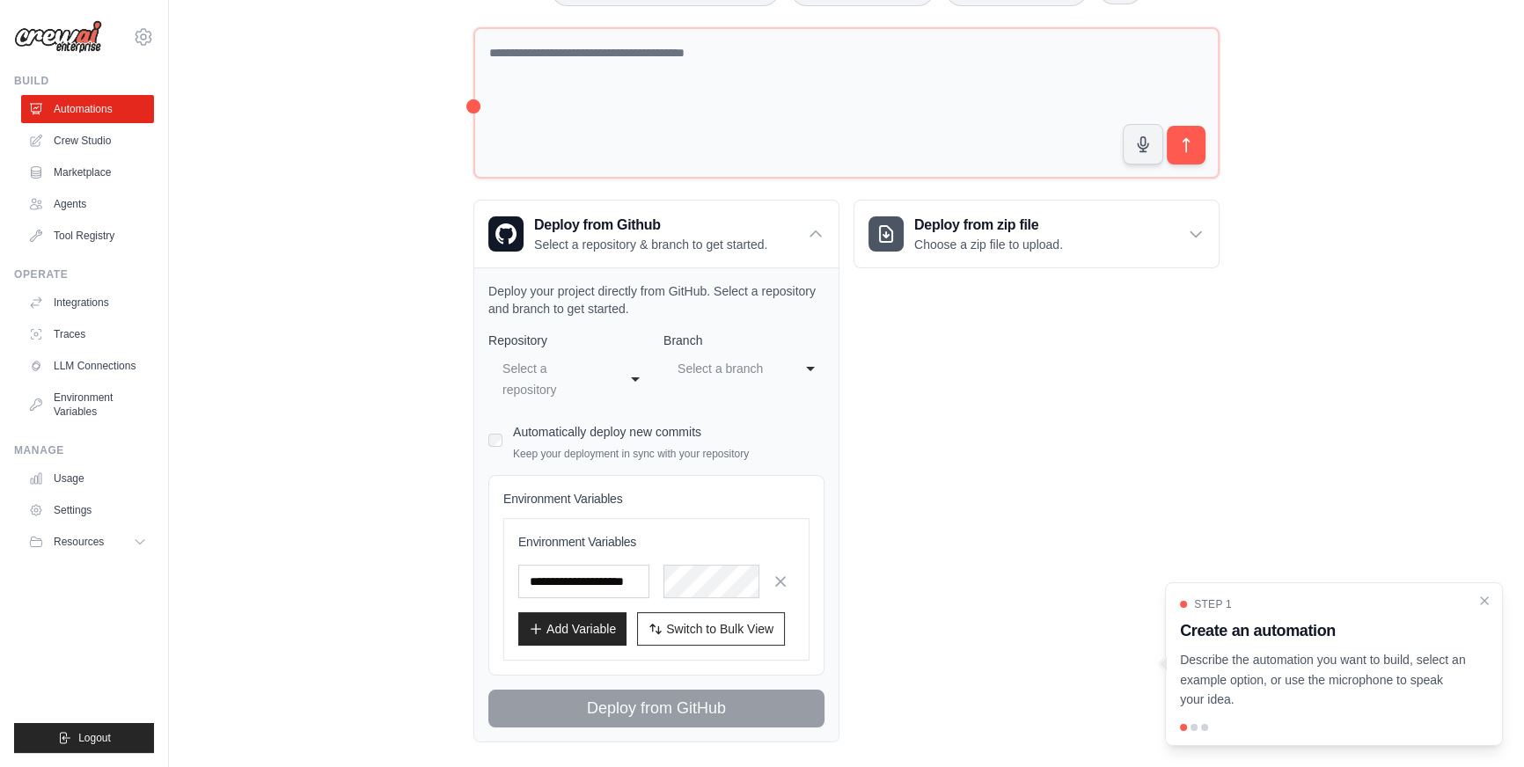
scroll to position [257, 0]
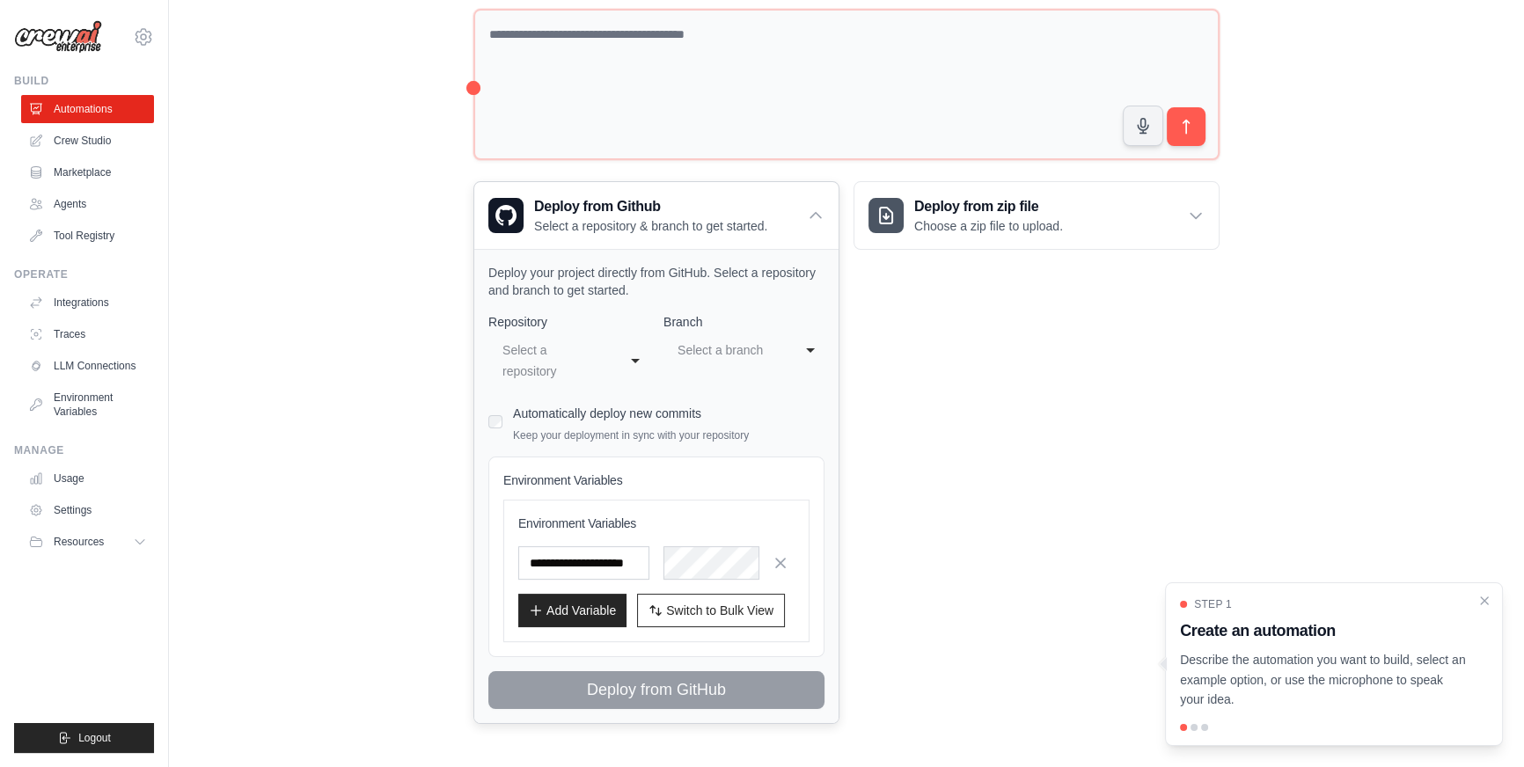
click at [607, 364] on div "Select a repository" at bounding box center [556, 360] width 115 height 49
select select "**********"
select select "****"
click at [978, 401] on div "**********" at bounding box center [1036, 452] width 366 height 543
click at [777, 558] on icon "button" at bounding box center [780, 562] width 9 height 9
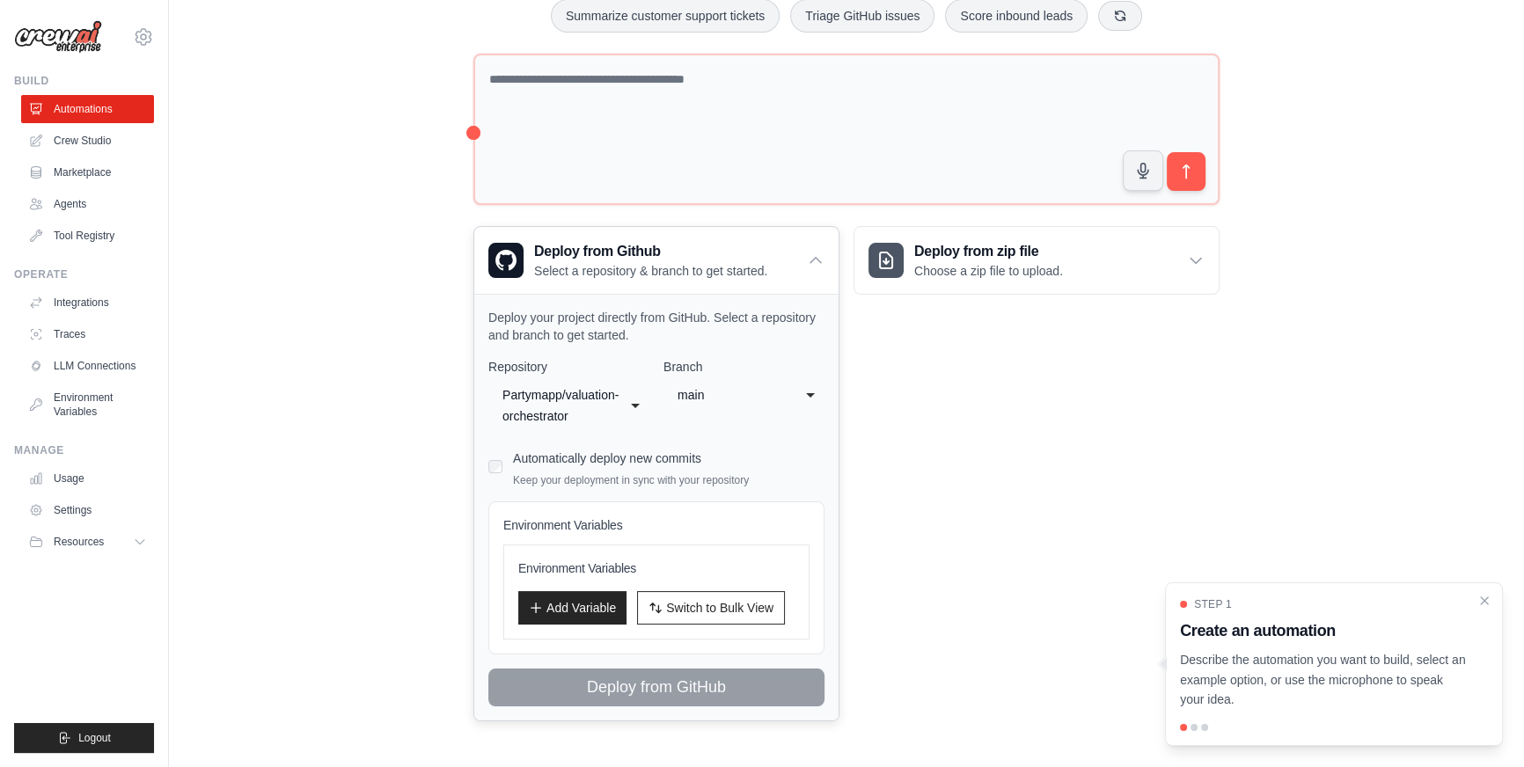
scroll to position [210, 0]
click at [86, 507] on link "Settings" at bounding box center [89, 510] width 133 height 28
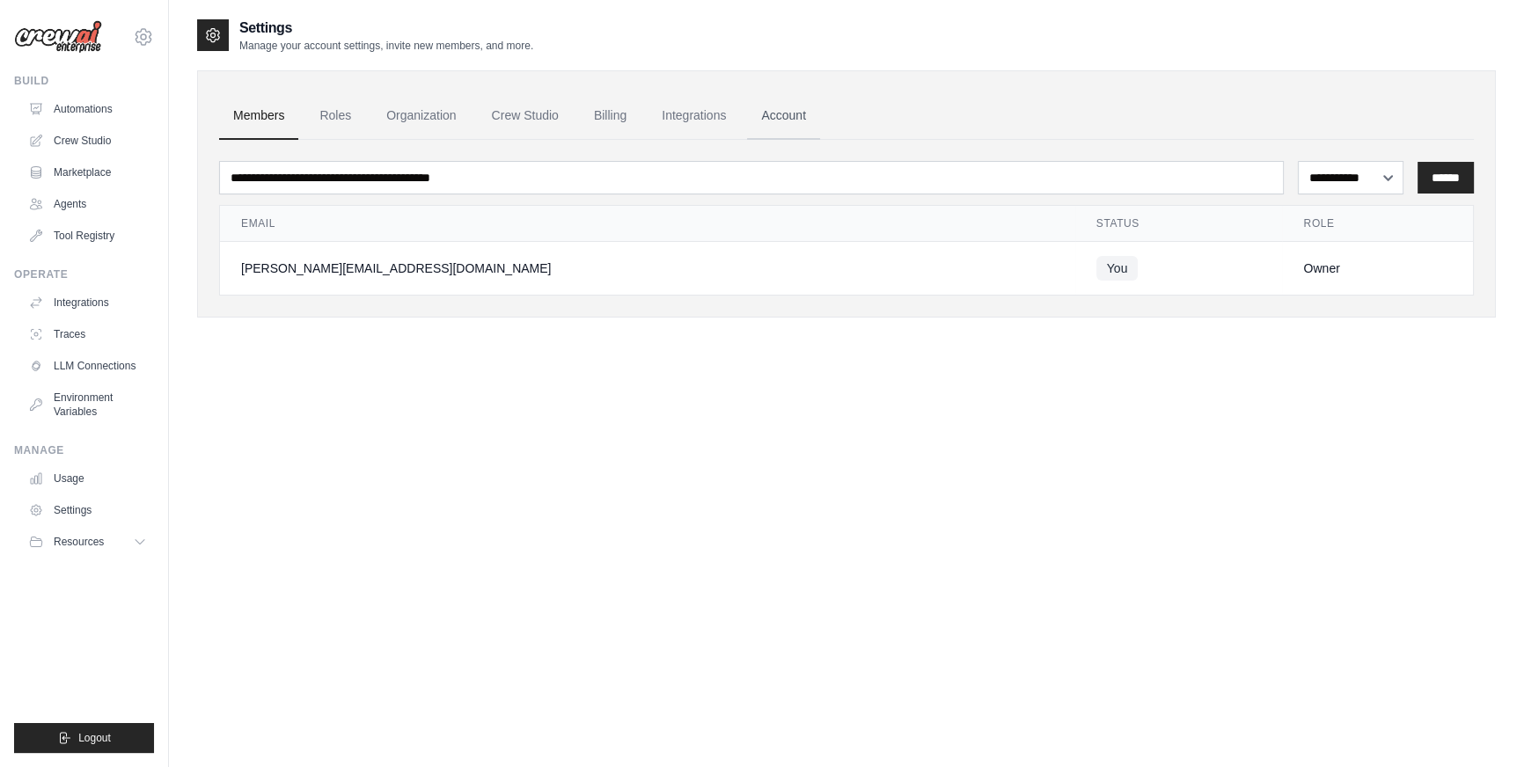
click at [800, 127] on link "Account" at bounding box center [783, 116] width 73 height 48
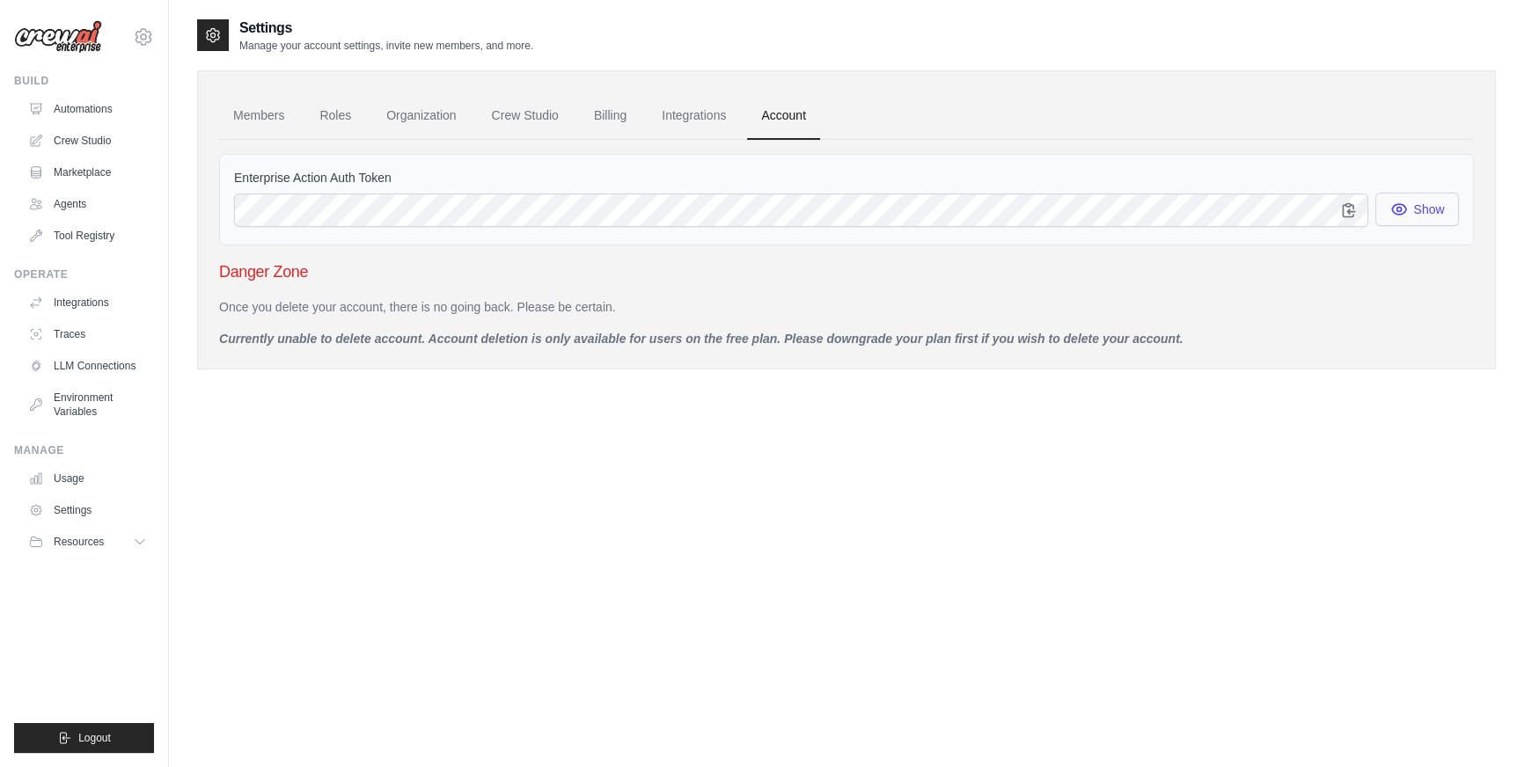
click at [1408, 201] on icon "button" at bounding box center [1399, 210] width 18 height 18
click at [1351, 219] on button "button" at bounding box center [1348, 209] width 39 height 33
click at [72, 472] on link "Usage" at bounding box center [89, 479] width 133 height 28
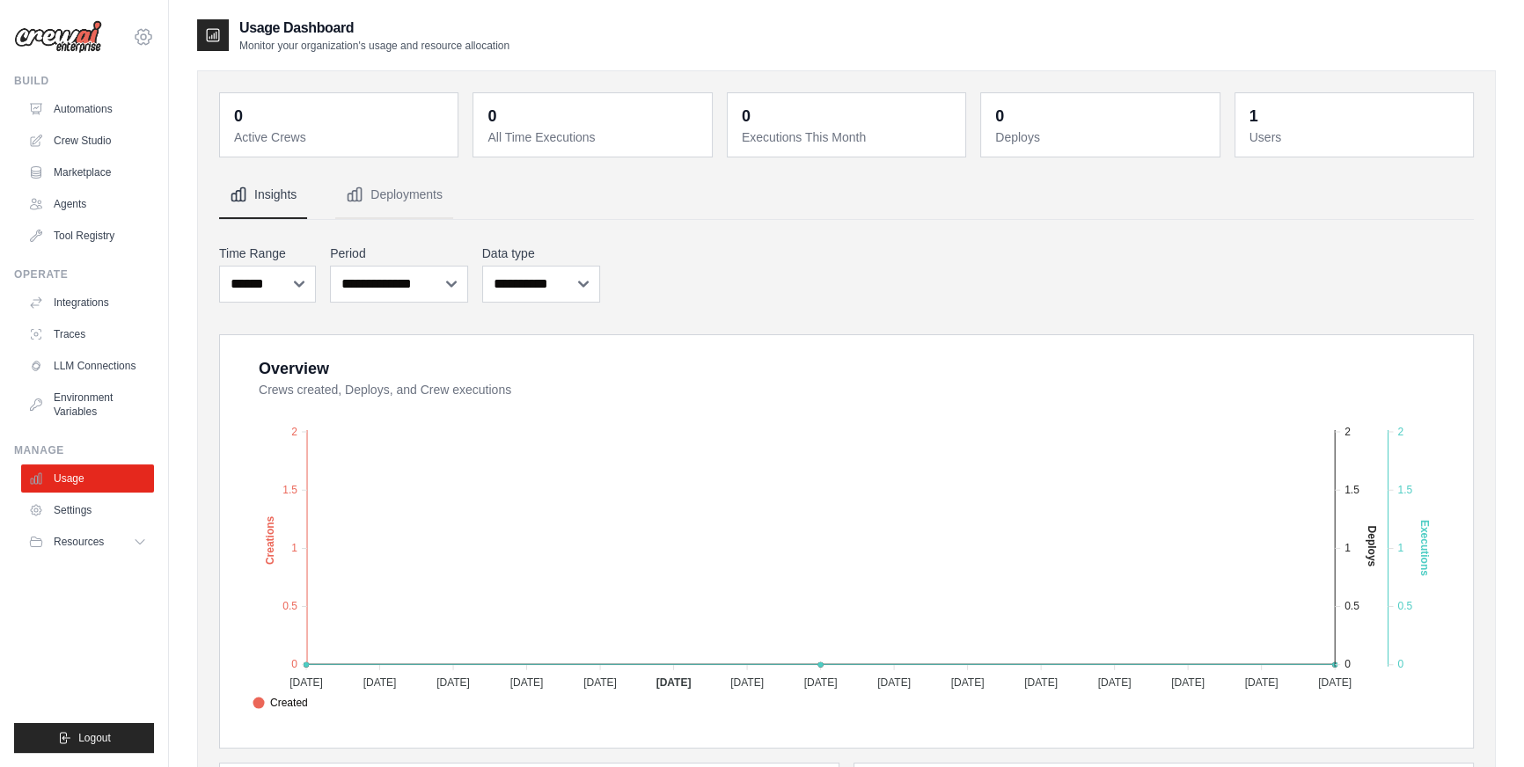
click at [136, 29] on icon at bounding box center [143, 36] width 21 height 21
click at [100, 122] on link "Settings" at bounding box center [143, 119] width 155 height 32
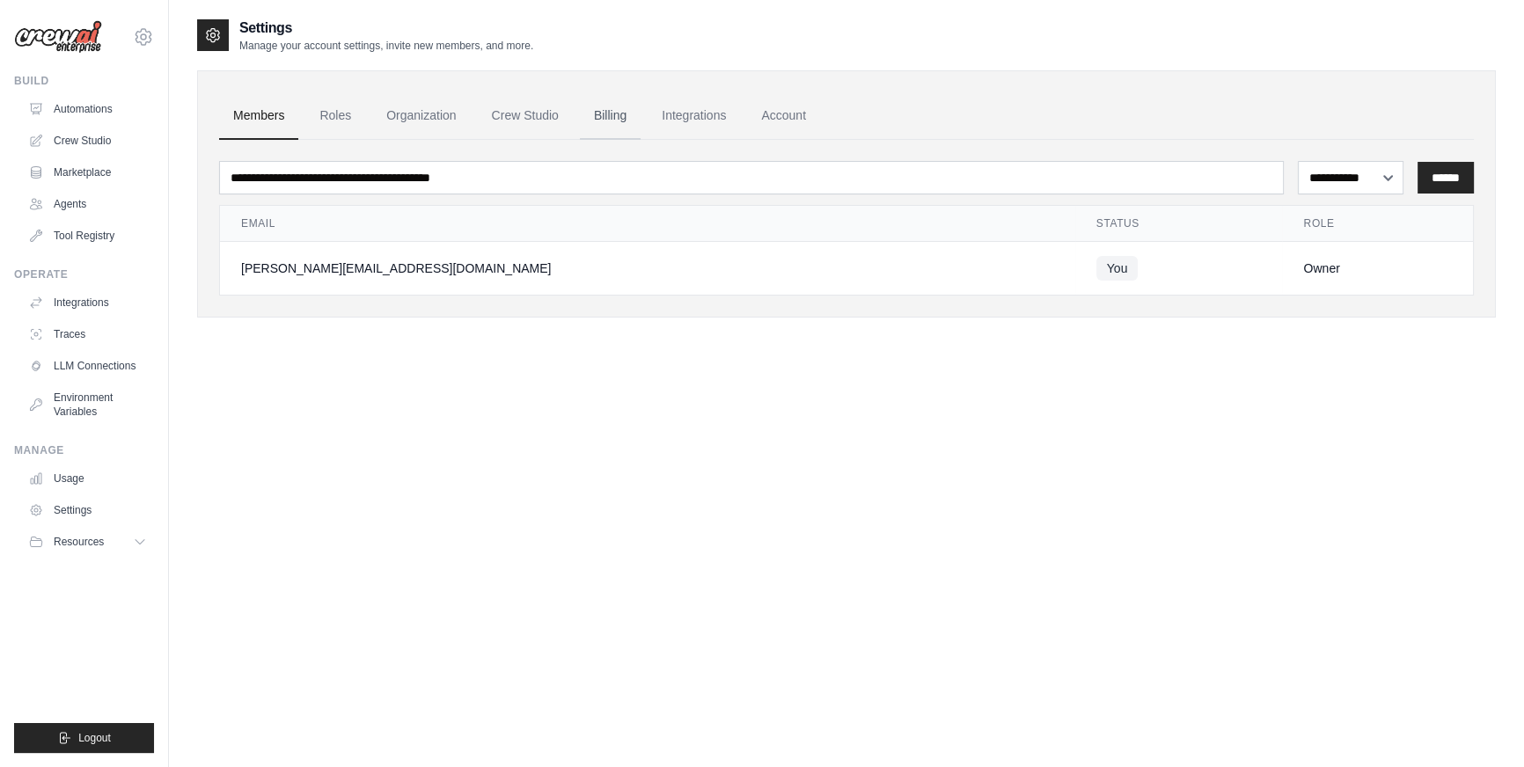
click at [609, 114] on link "Billing" at bounding box center [610, 116] width 61 height 48
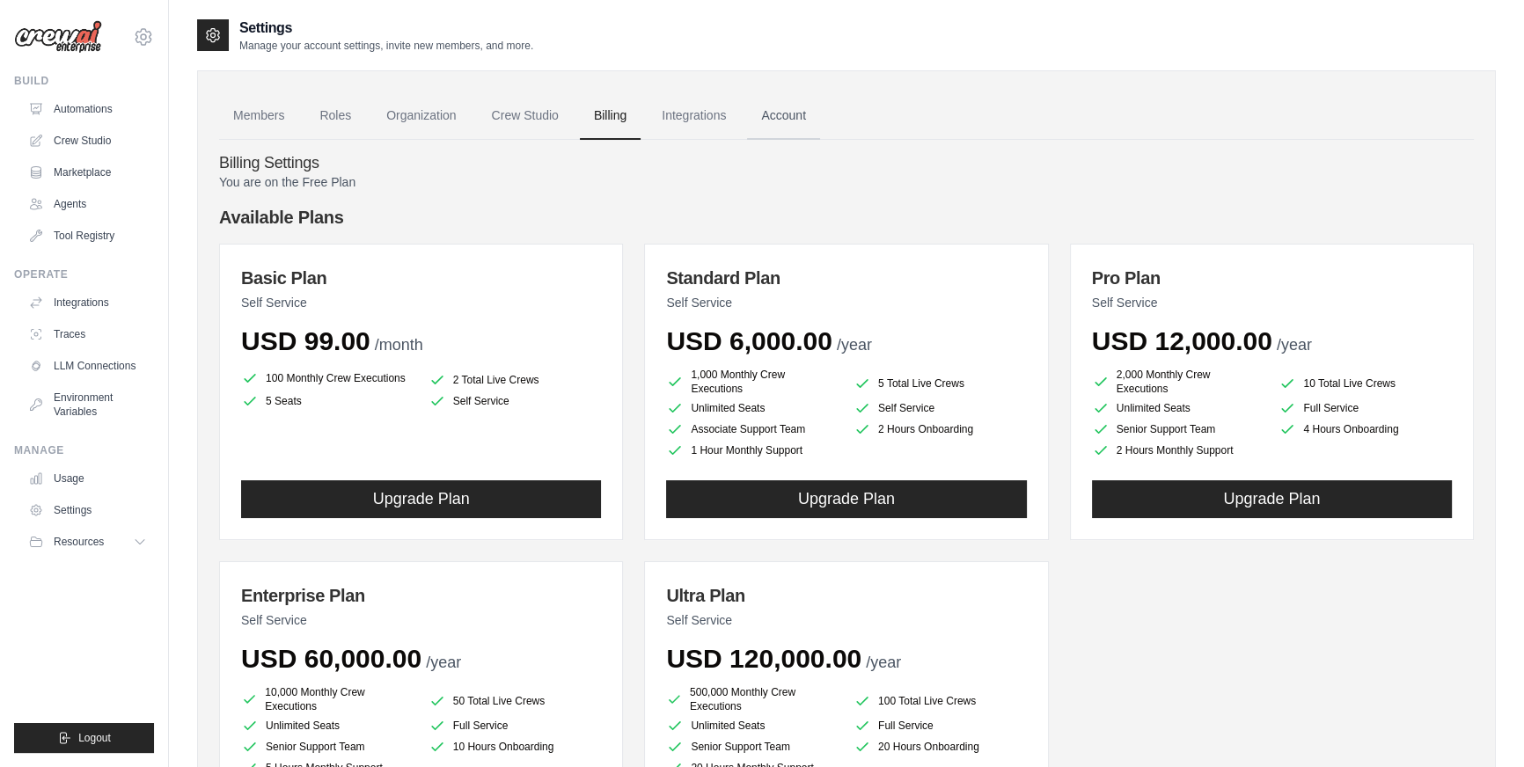
click at [779, 121] on link "Account" at bounding box center [783, 116] width 73 height 48
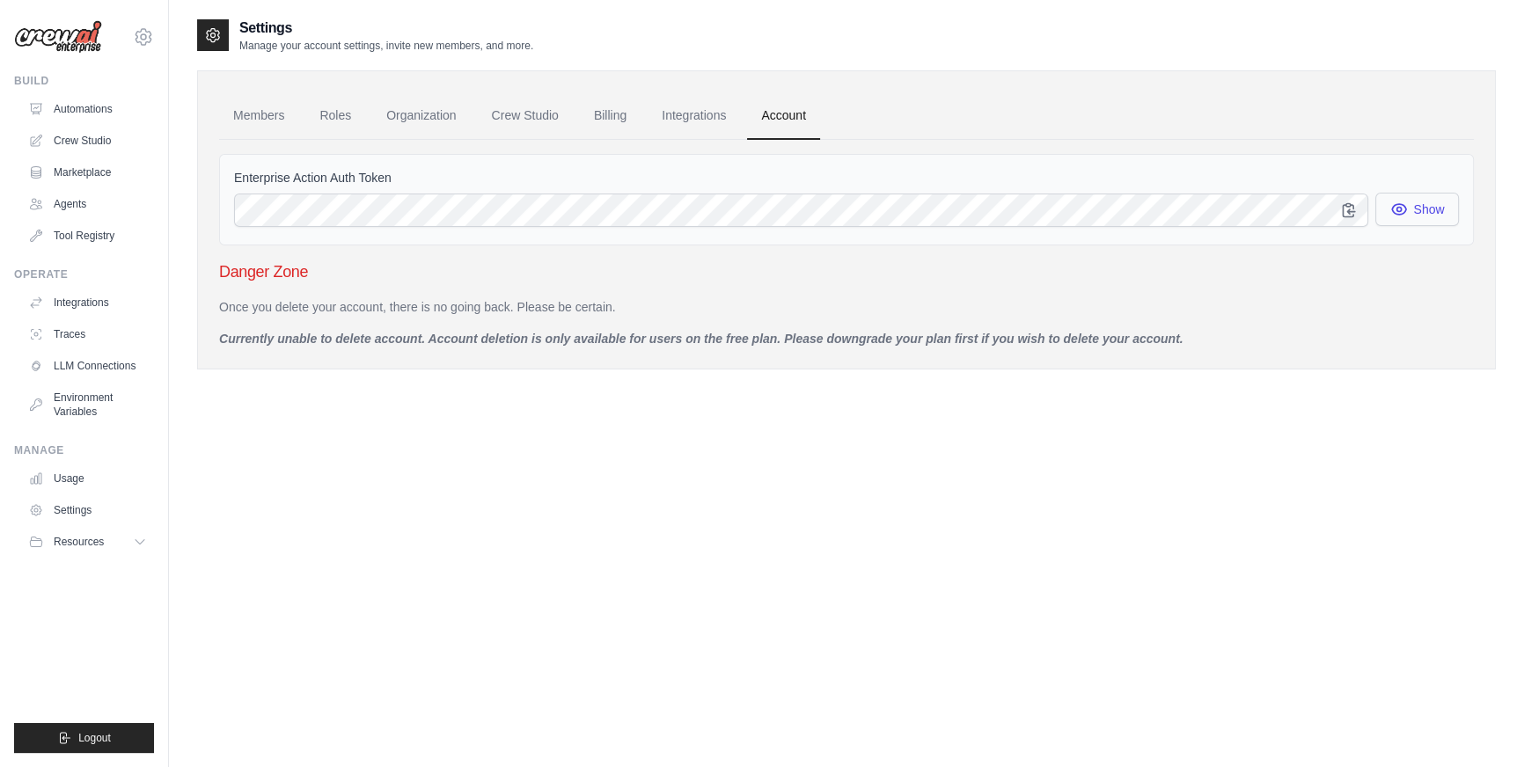
click at [1432, 219] on button "Show" at bounding box center [1417, 209] width 84 height 33
click at [1347, 210] on icon "button" at bounding box center [1349, 209] width 11 height 13
click at [600, 113] on link "Billing" at bounding box center [610, 116] width 61 height 48
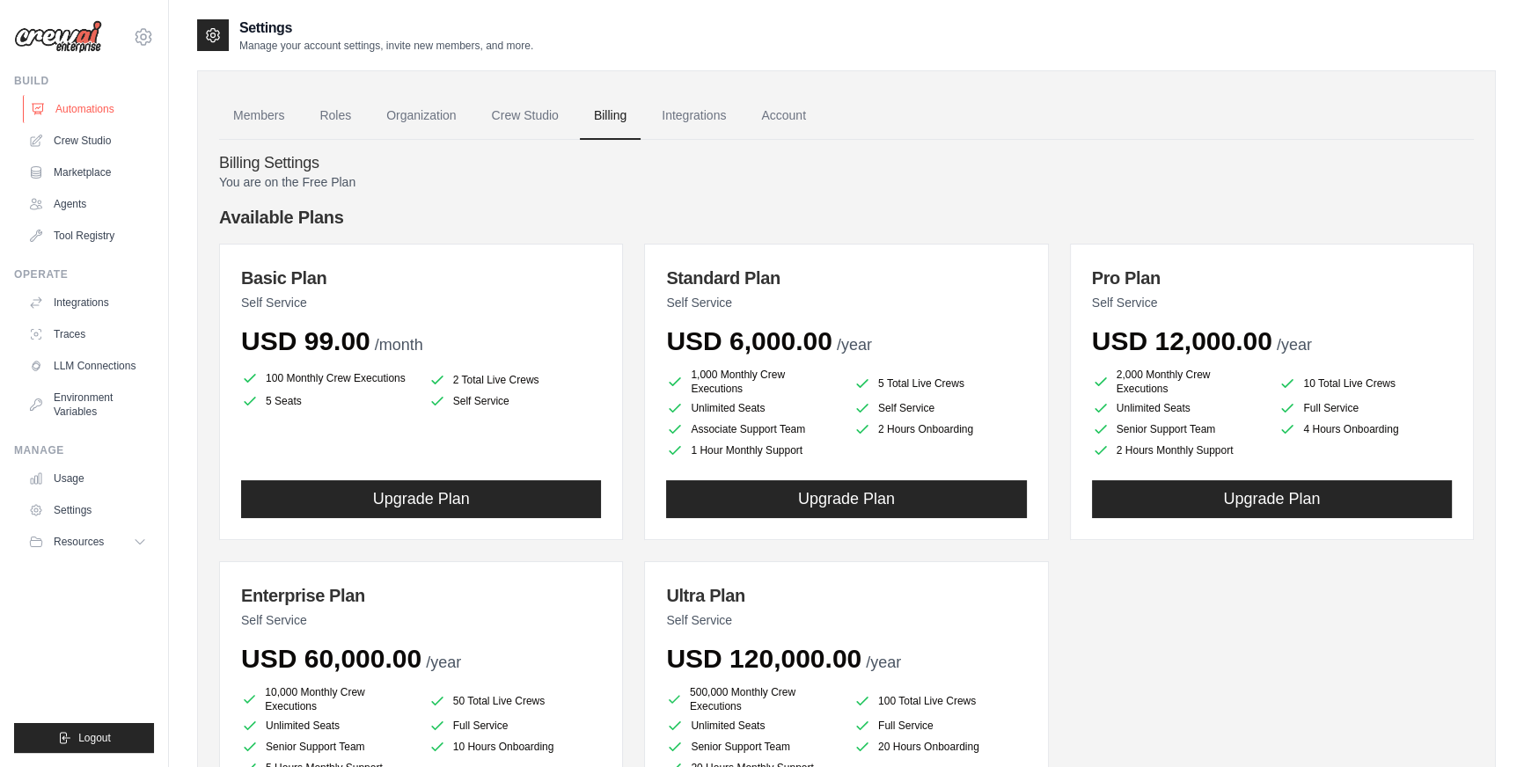
click at [104, 110] on link "Automations" at bounding box center [89, 109] width 133 height 28
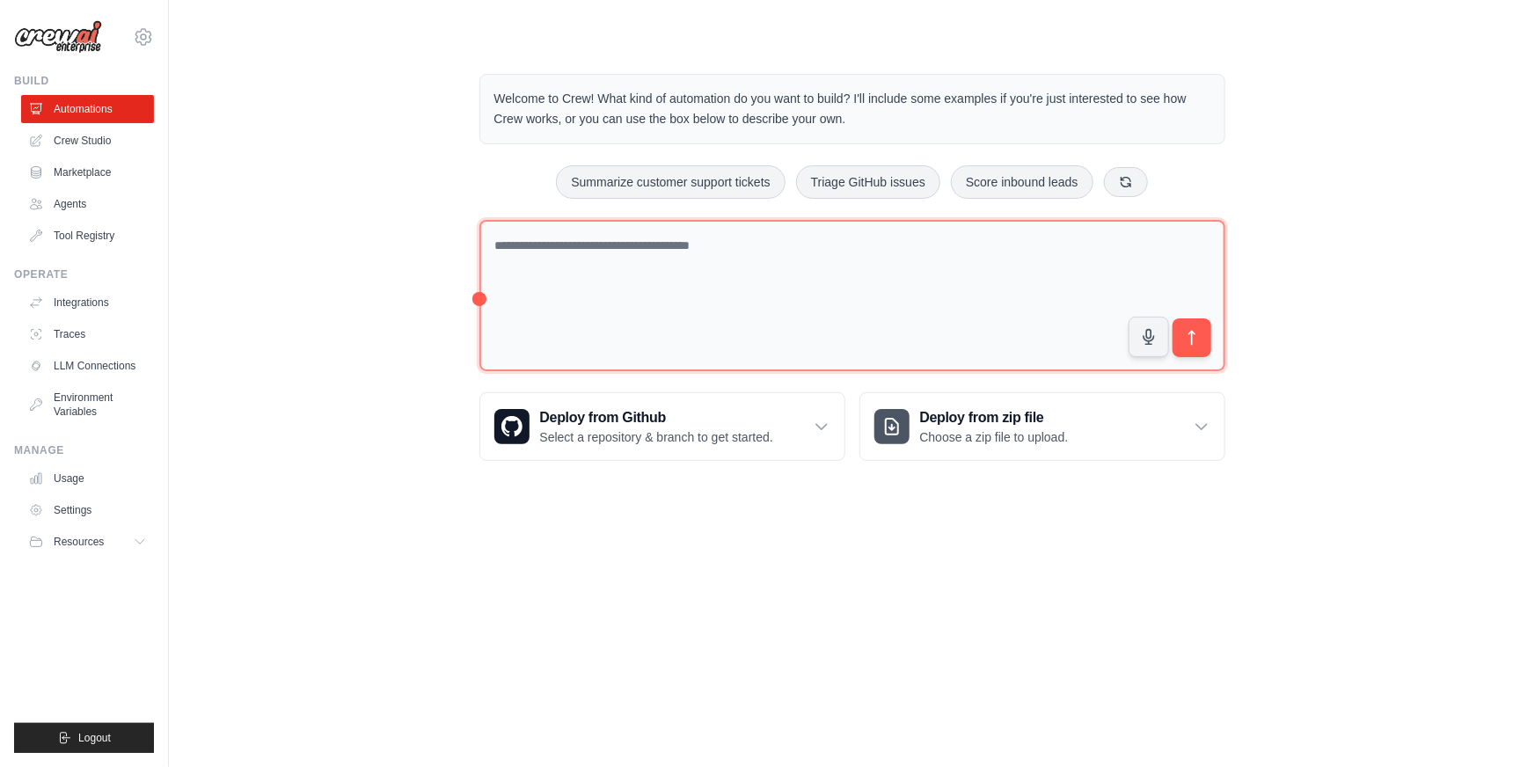
type input "**********"
click at [721, 438] on p "Select a repository & branch to get started." at bounding box center [656, 437] width 233 height 18
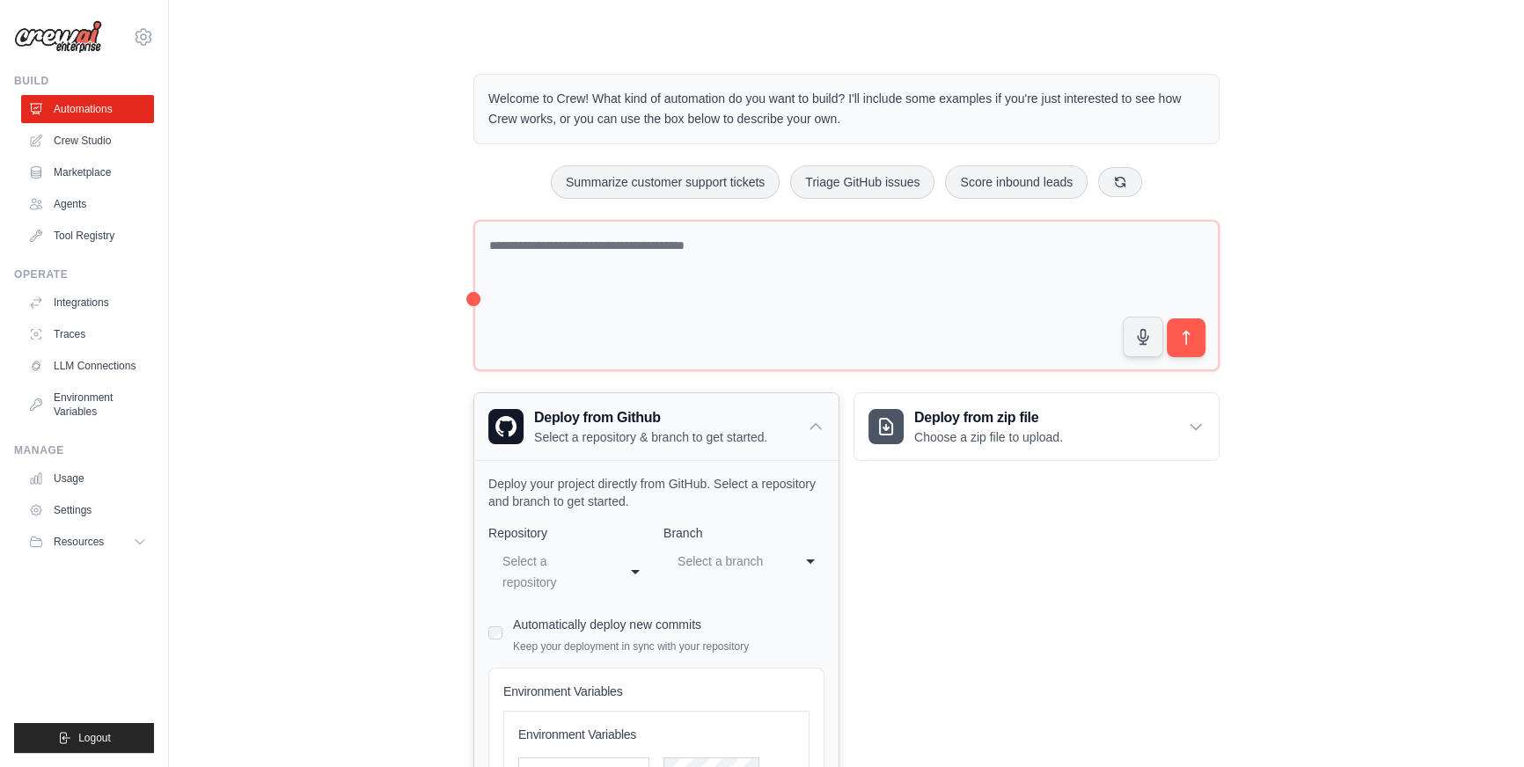
scroll to position [211, 0]
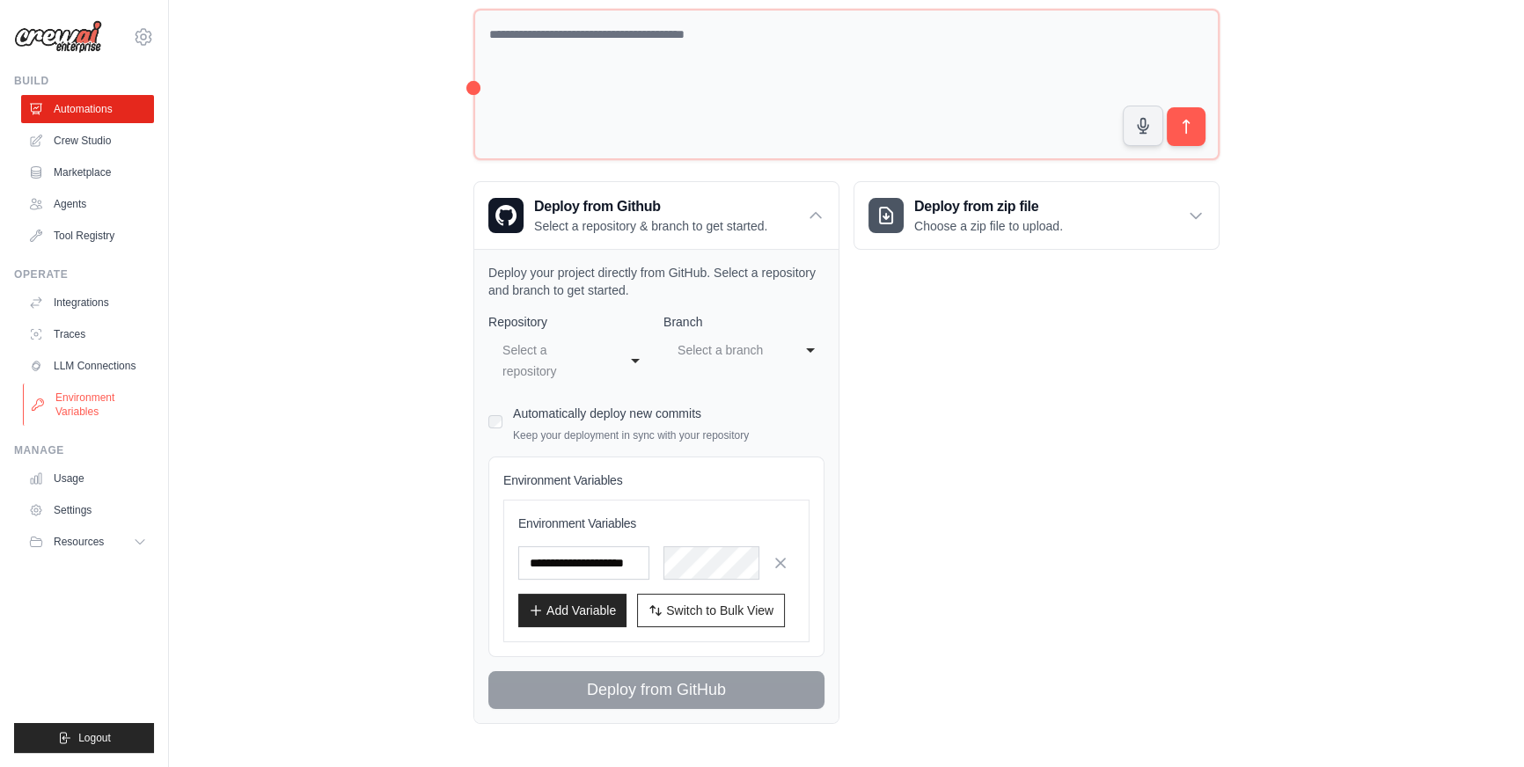
click at [78, 410] on link "Environment Variables" at bounding box center [89, 405] width 133 height 42
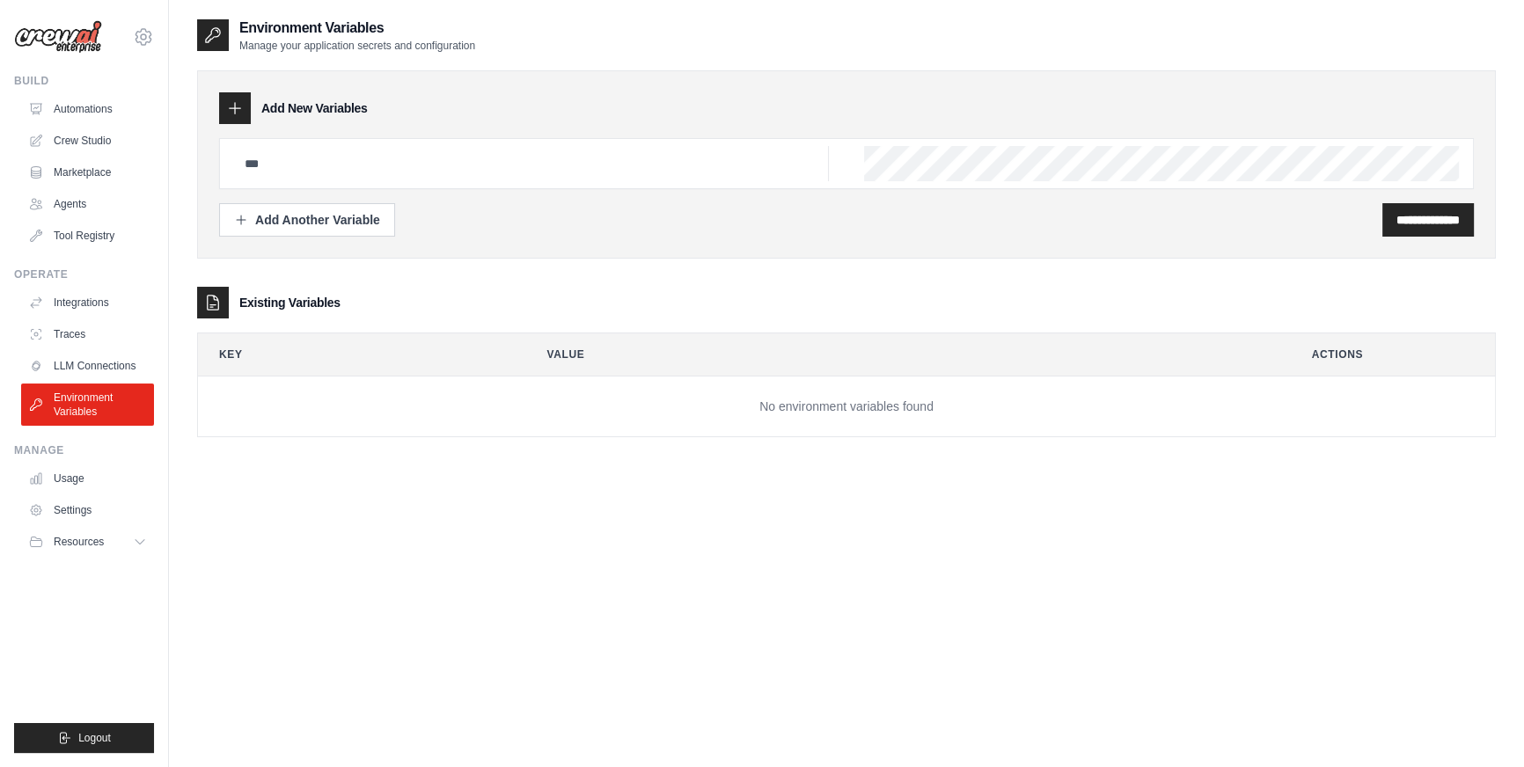
type input "**********"
click at [89, 734] on span "Logout" at bounding box center [94, 738] width 33 height 14
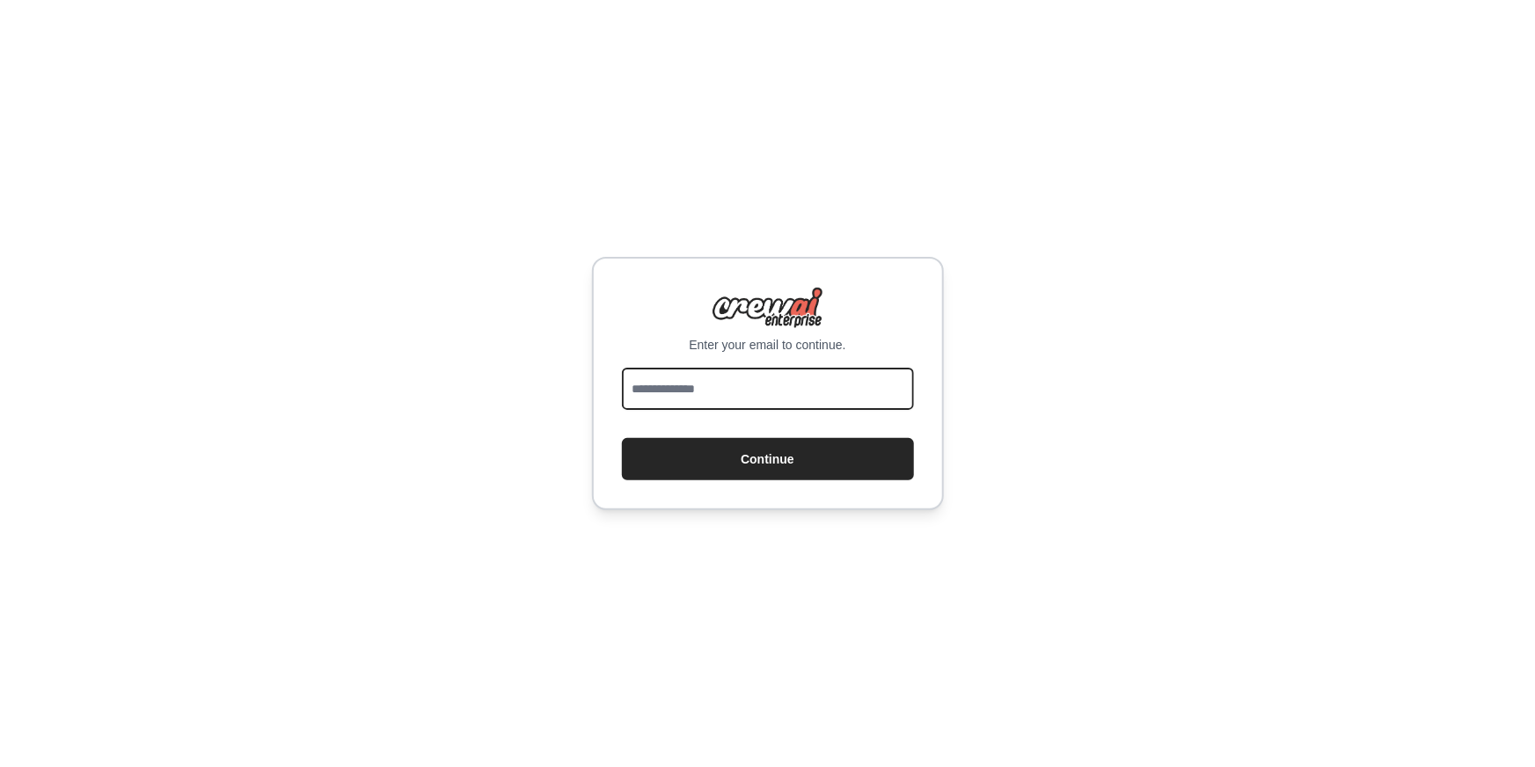
click at [730, 386] on input "email" at bounding box center [768, 389] width 292 height 42
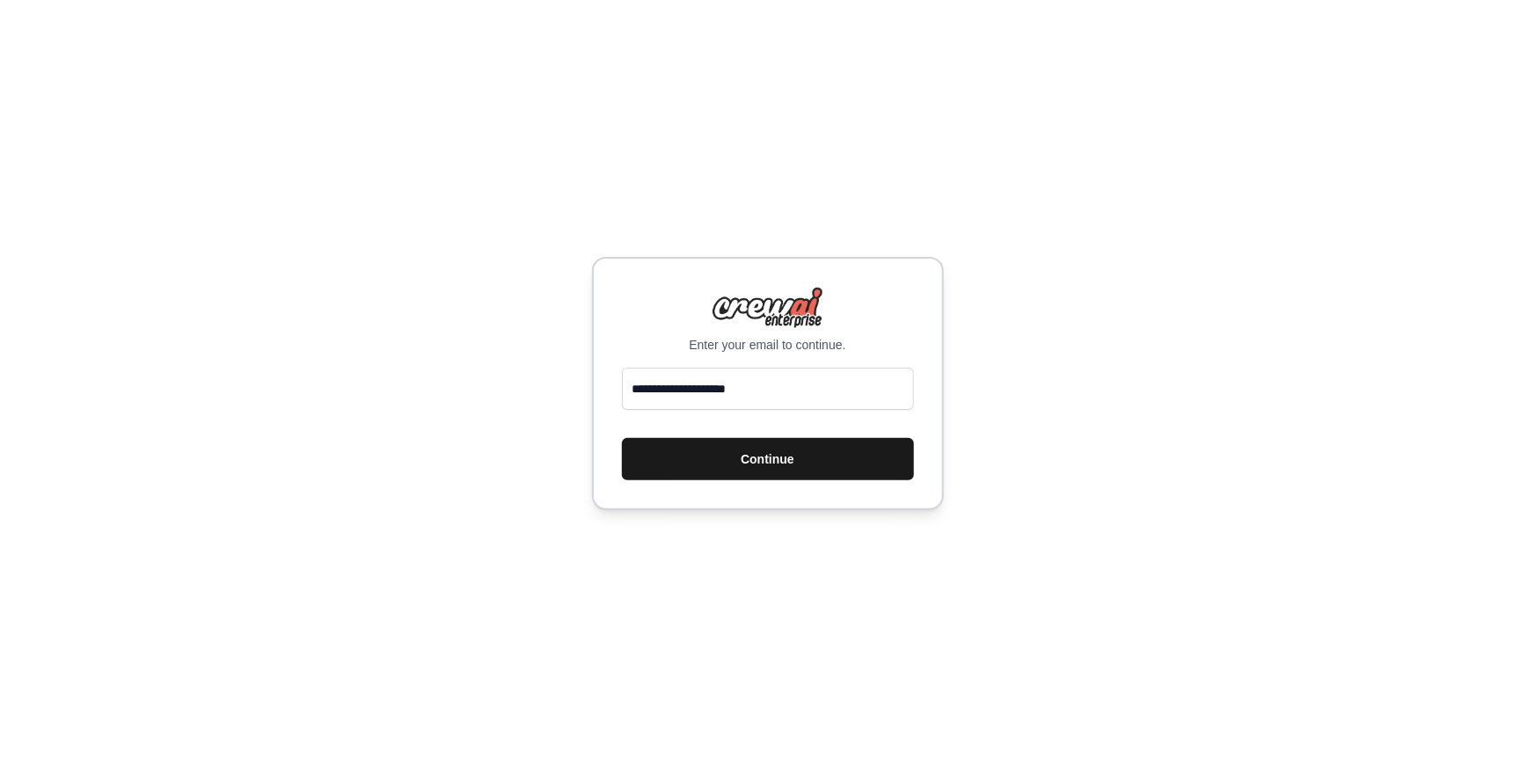
click at [716, 459] on button "Continue" at bounding box center [768, 459] width 292 height 42
click at [1136, 485] on div "**********" at bounding box center [767, 383] width 1535 height 767
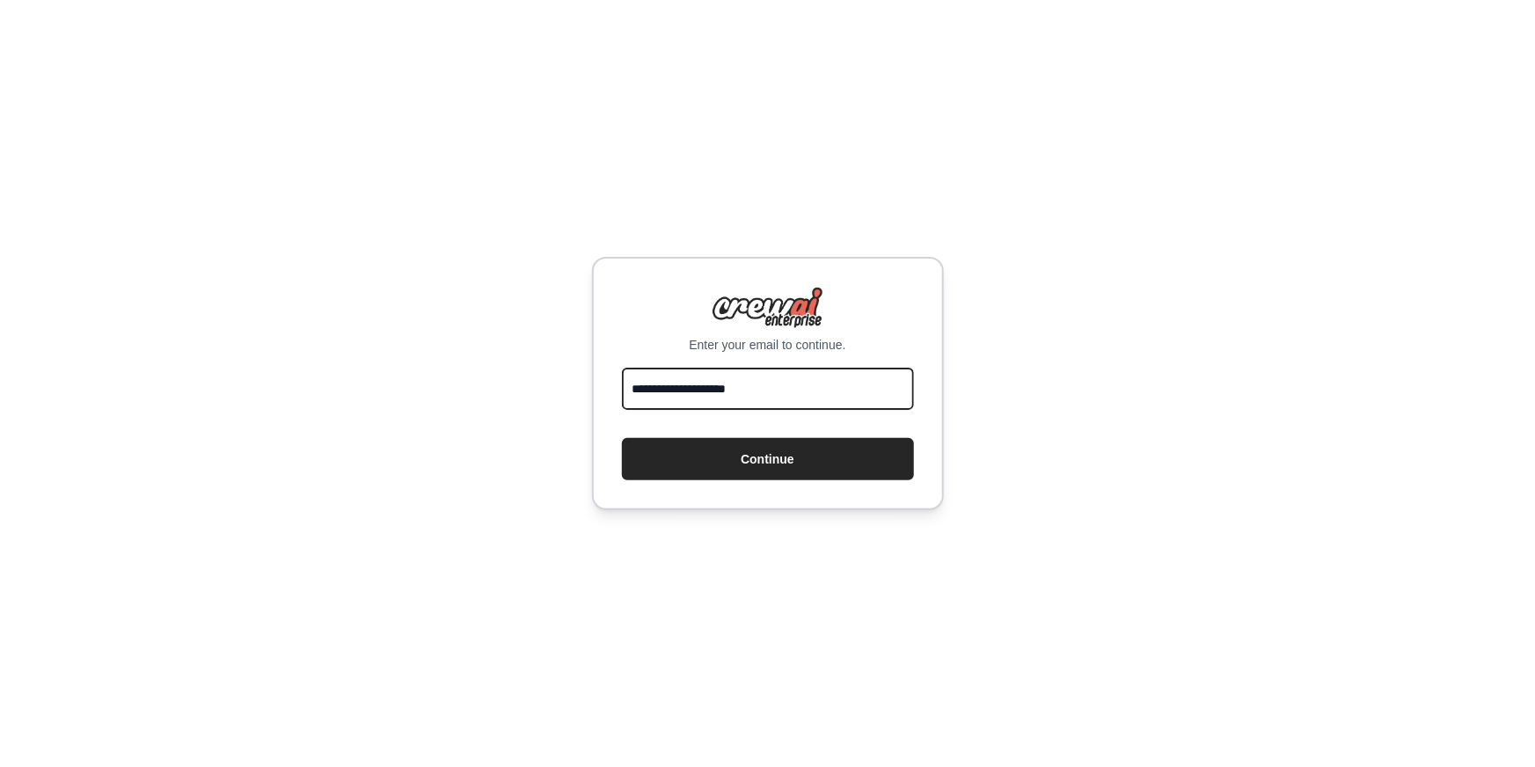
click at [798, 393] on input "**********" at bounding box center [768, 389] width 292 height 42
type input "**********"
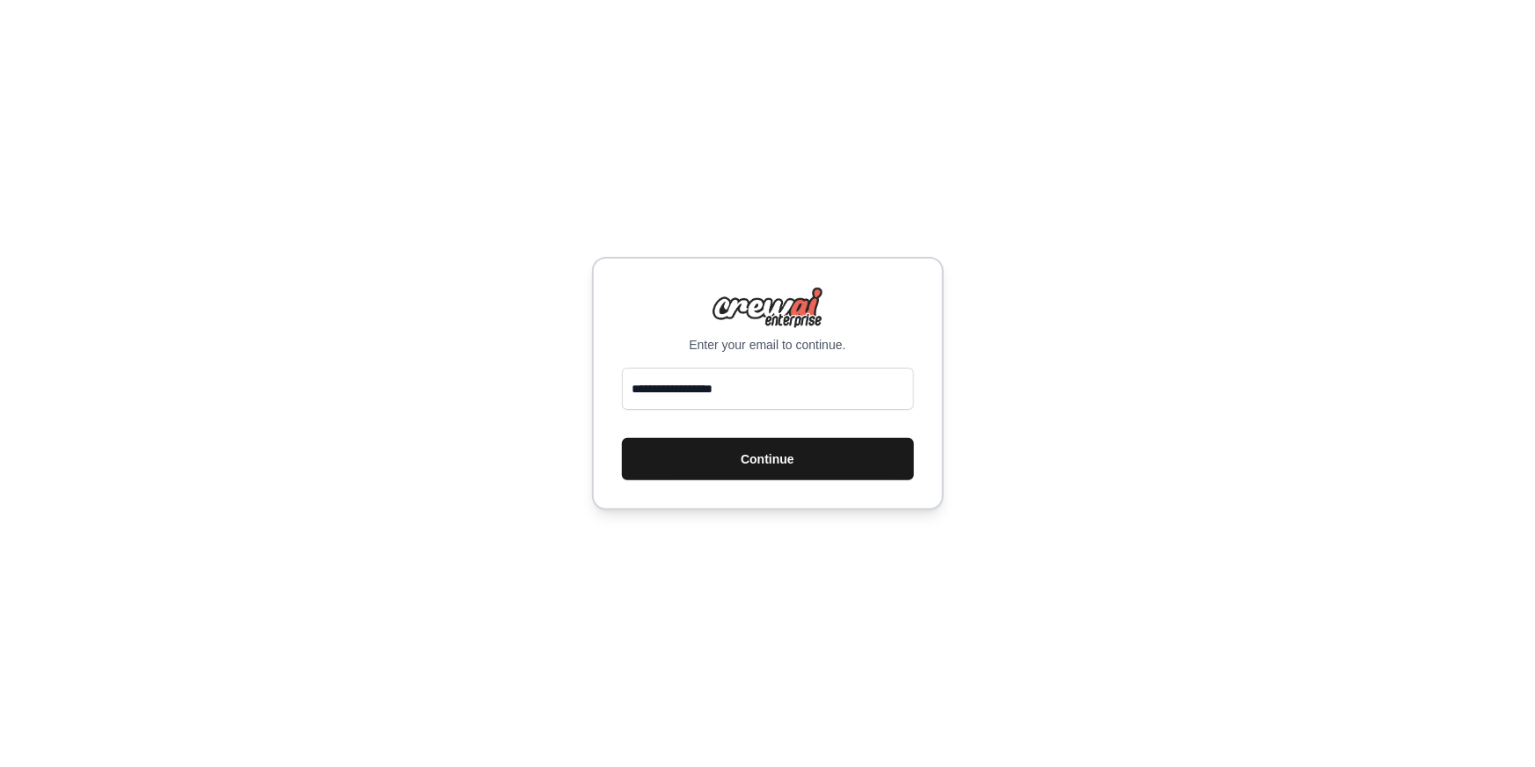
click at [789, 460] on button "Continue" at bounding box center [768, 459] width 292 height 42
